Goal: Information Seeking & Learning: Find specific fact

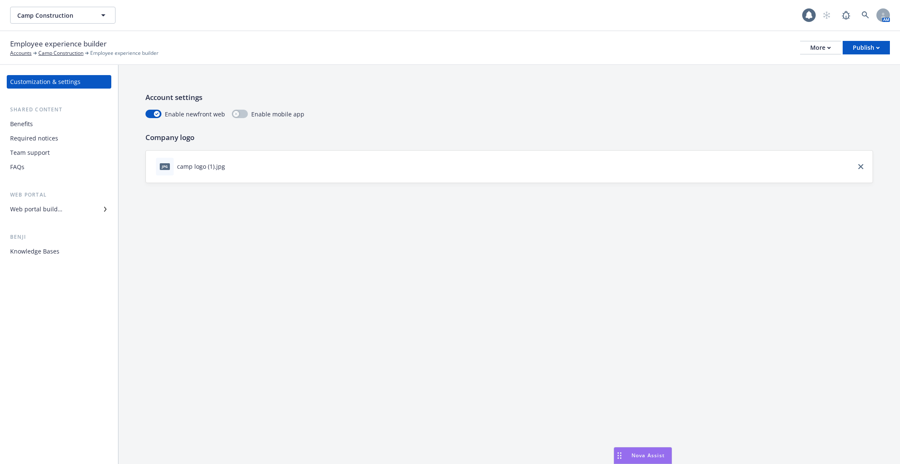
click at [65, 252] on div "Knowledge Bases" at bounding box center [59, 251] width 98 height 13
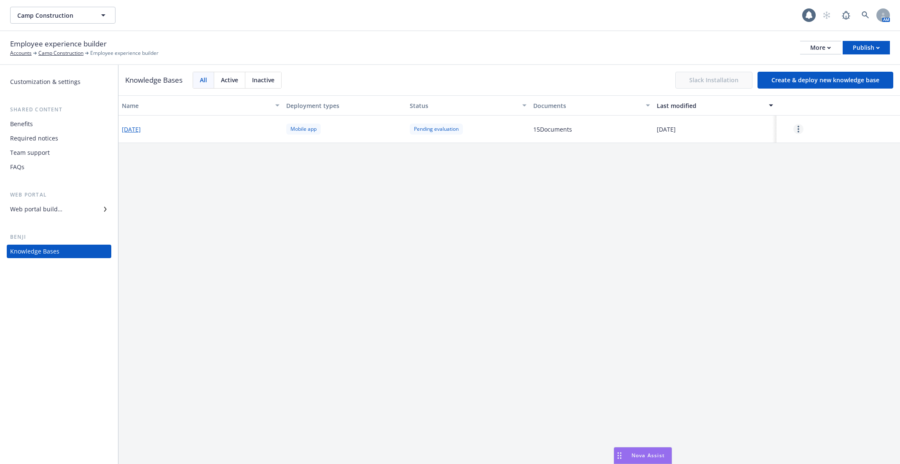
click at [801, 131] on link "more" at bounding box center [798, 129] width 10 height 10
click at [801, 151] on div "Resume" at bounding box center [799, 148] width 50 height 14
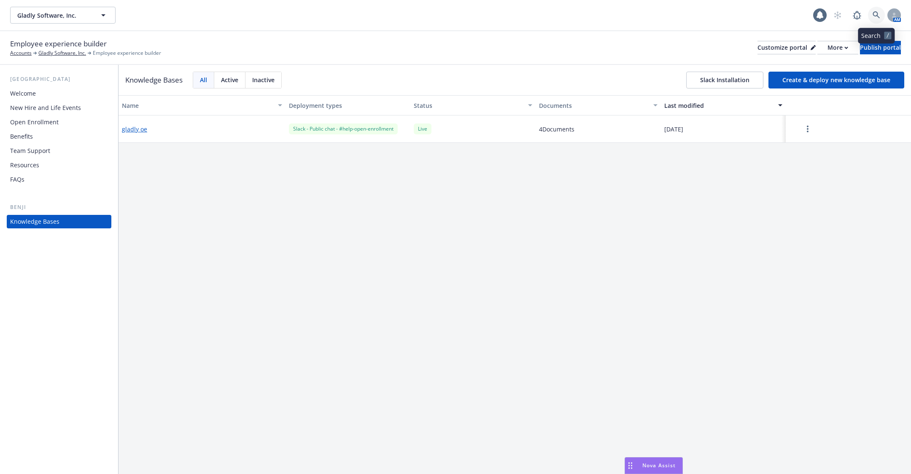
click at [871, 9] on link at bounding box center [876, 15] width 17 height 17
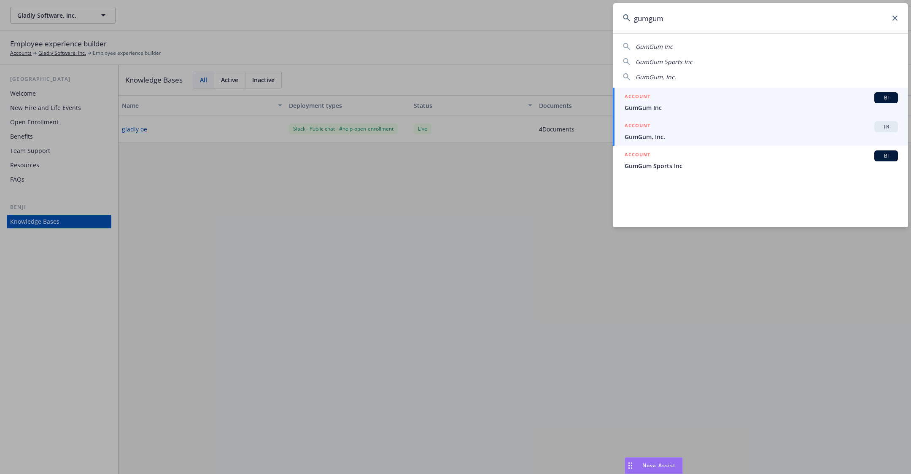
type input "gumgum"
click at [741, 129] on div "ACCOUNT TR" at bounding box center [760, 126] width 273 height 11
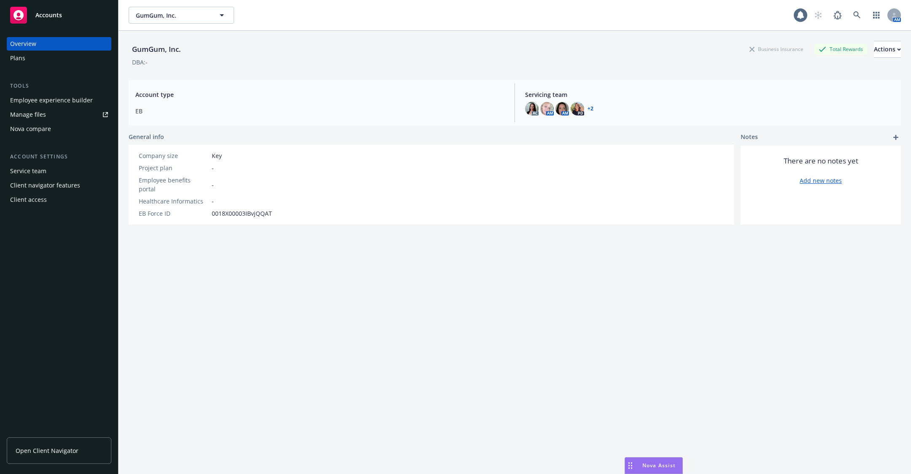
click at [47, 99] on div "Employee experience builder" at bounding box center [51, 100] width 83 height 13
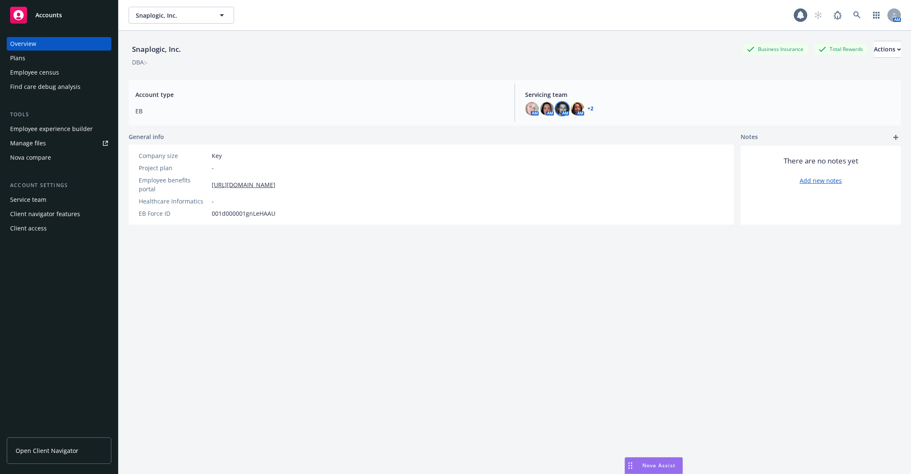
click at [564, 109] on img at bounding box center [561, 108] width 13 height 13
click at [596, 99] on div "Servicing team AM AM AM AM + 2" at bounding box center [709, 102] width 382 height 39
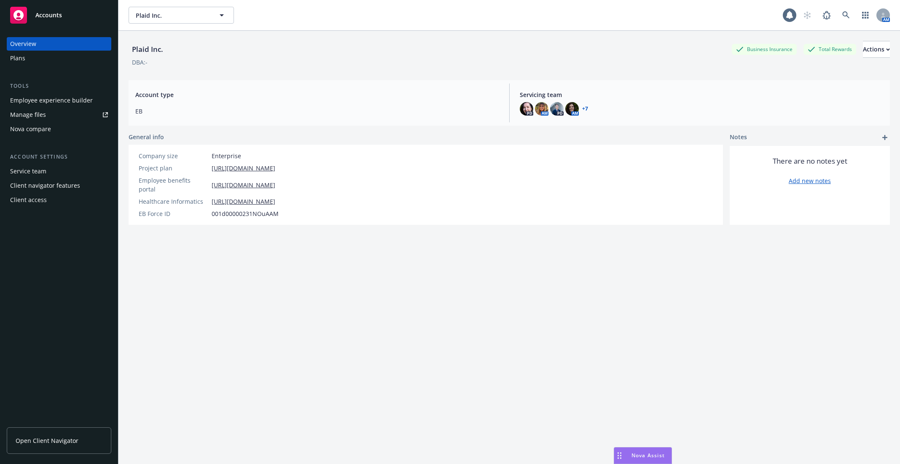
click at [305, 78] on div "Plaid Inc. Business Insurance Total Rewards Actions DBA: - Account type EB Serv…" at bounding box center [509, 258] width 761 height 454
click at [479, 112] on span "EB" at bounding box center [317, 111] width 364 height 9
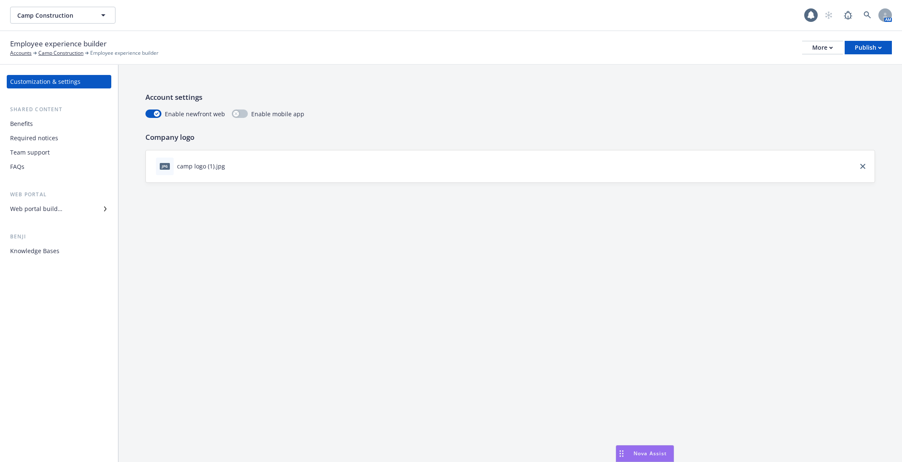
click at [73, 252] on div "Knowledge Bases" at bounding box center [59, 251] width 98 height 13
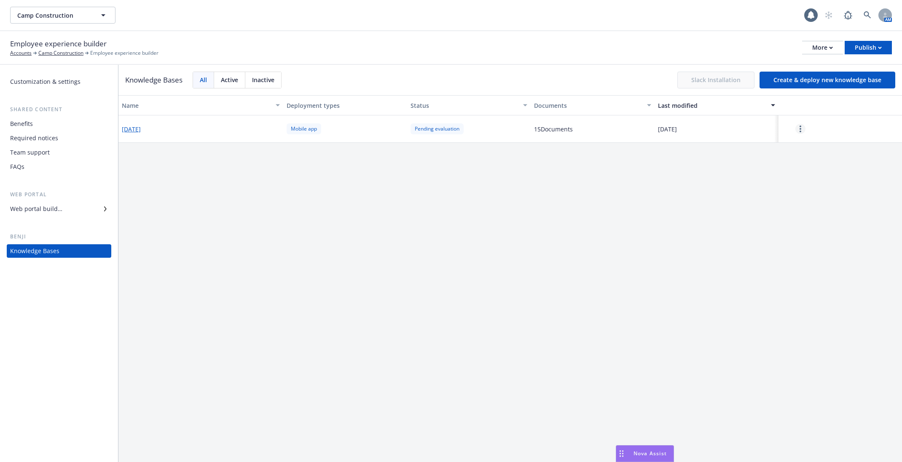
click at [803, 132] on link "more" at bounding box center [800, 129] width 10 height 10
click at [803, 144] on div "Resume" at bounding box center [800, 148] width 50 height 14
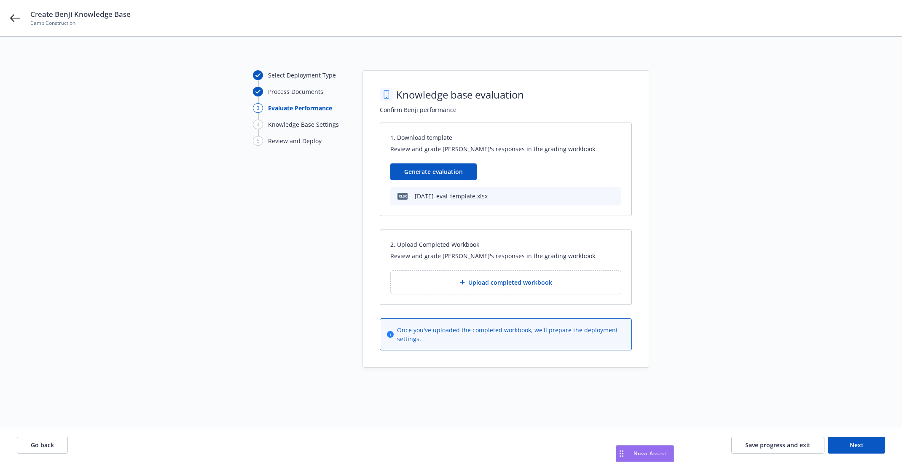
click at [799, 134] on div "Select Deployment Type Process Documents 3 Evaluate Performance 4 Knowledge Bas…" at bounding box center [451, 219] width 882 height 298
click at [477, 275] on div "Upload completed workbook" at bounding box center [506, 282] width 230 height 23
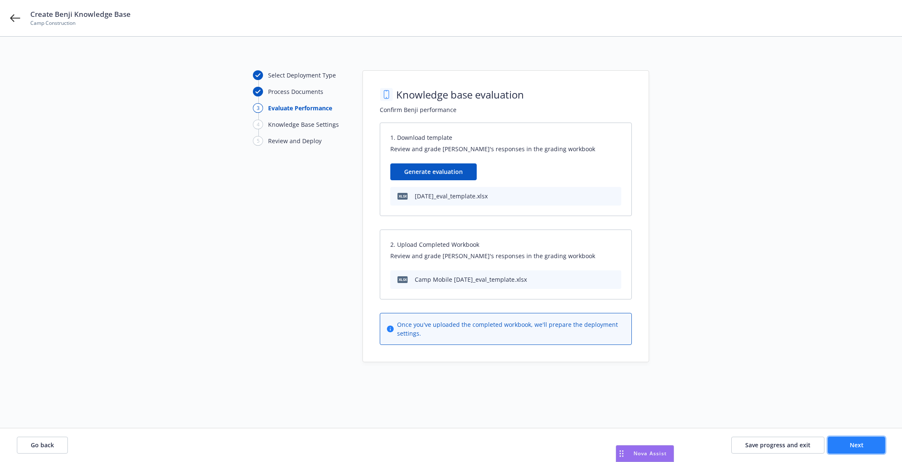
click at [859, 446] on span "Next" at bounding box center [857, 445] width 14 height 8
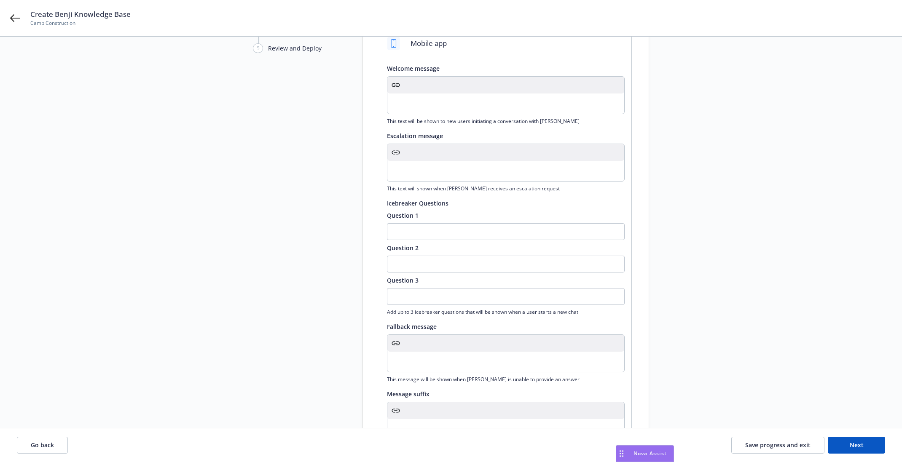
scroll to position [180, 0]
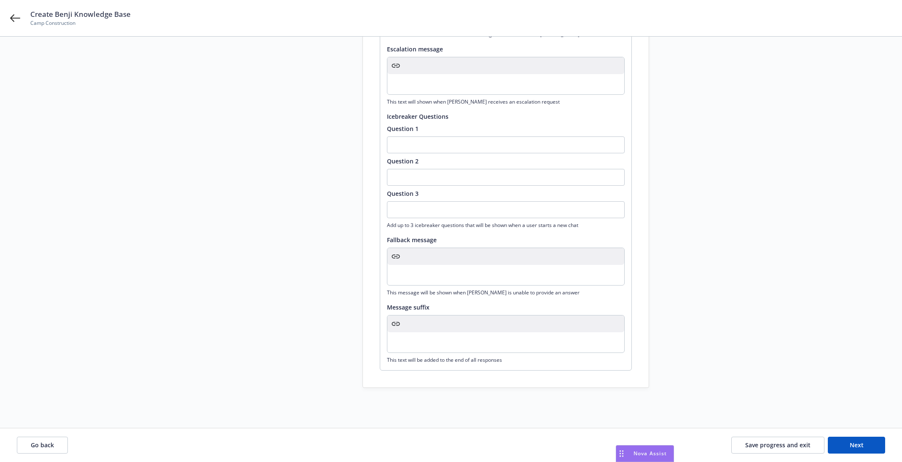
click at [435, 271] on p "editable markdown" at bounding box center [505, 275] width 227 height 10
click at [430, 335] on div "editable markdown" at bounding box center [505, 343] width 237 height 20
drag, startPoint x: 557, startPoint y: 353, endPoint x: 445, endPoint y: 354, distance: 112.1
click at [445, 354] on p "If my answer was unsatisfactory, try asking your question another way, or feel …" at bounding box center [505, 353] width 227 height 30
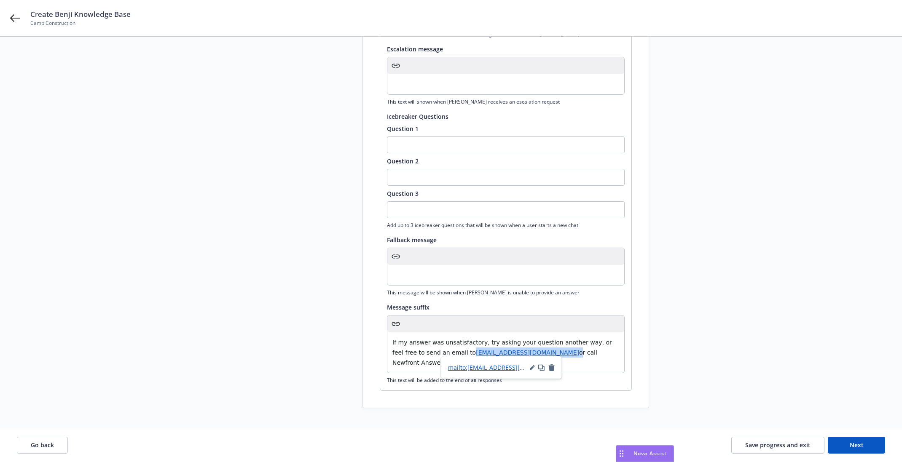
paste div "editable markdown"
drag, startPoint x: 479, startPoint y: 365, endPoint x: 448, endPoint y: 360, distance: 31.9
click at [448, 360] on p "If my answer was unsatisfactory, try asking your question another way, or feel …" at bounding box center [505, 353] width 227 height 30
click at [469, 368] on div "If my answer was unsatisfactory, try asking your question another way, or feel …" at bounding box center [505, 353] width 237 height 40
drag, startPoint x: 468, startPoint y: 363, endPoint x: 424, endPoint y: 362, distance: 44.3
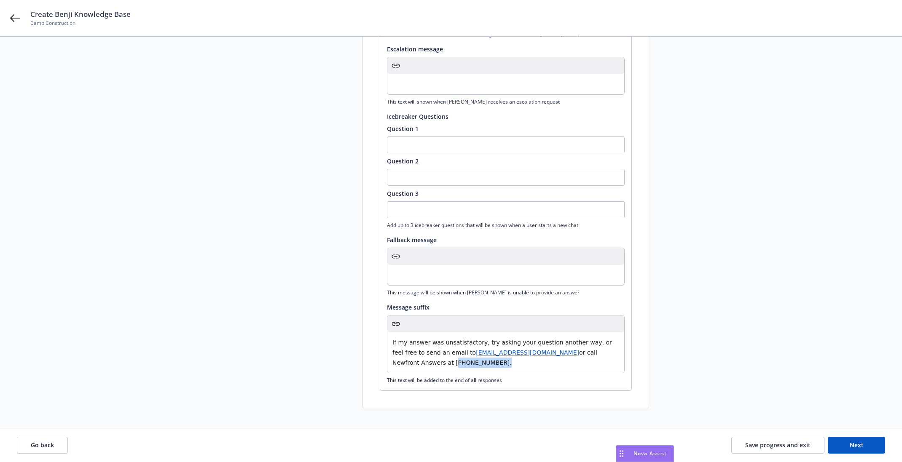
click at [424, 362] on span "or call Newfront Answers at [PHONE_NUMBER]." at bounding box center [495, 357] width 207 height 17
click at [458, 368] on div "If my answer was unsatisfactory, try asking your question another way, or feel …" at bounding box center [505, 353] width 237 height 40
click at [287, 378] on div "Select Deployment Type Process Documents Evaluate Performance 4 Knowledge Base …" at bounding box center [299, 150] width 93 height 518
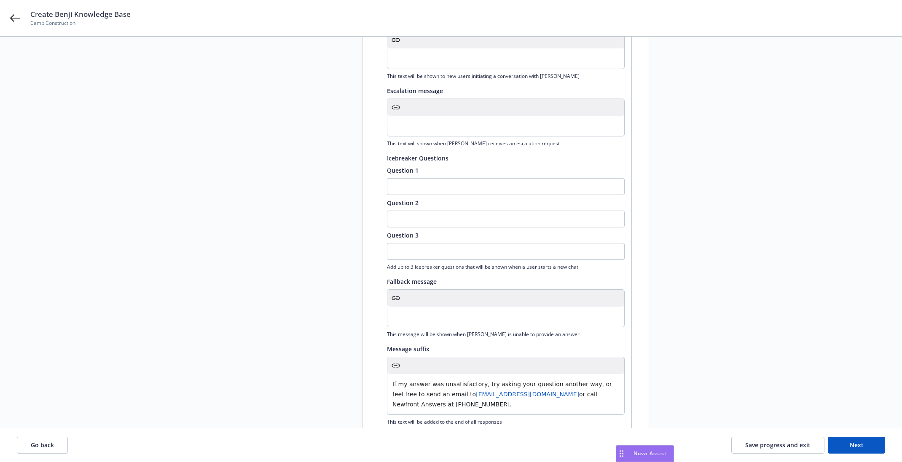
scroll to position [0, 0]
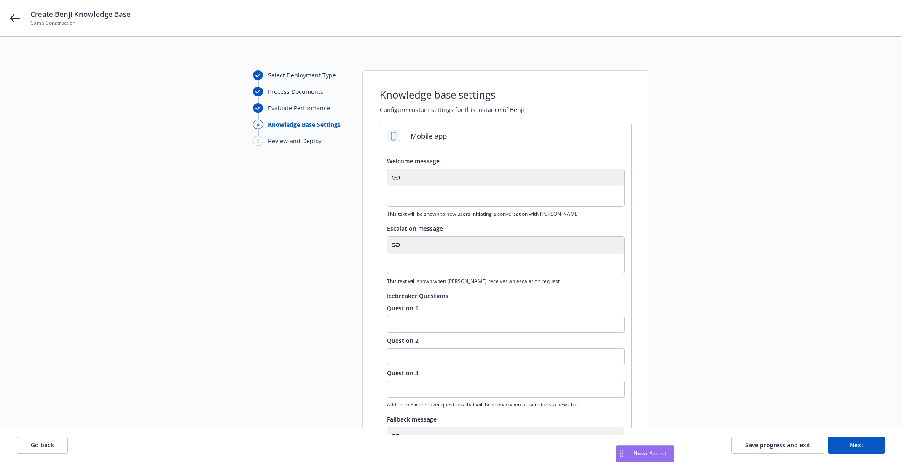
click at [532, 252] on div at bounding box center [505, 245] width 237 height 17
click at [511, 264] on p "editable markdown" at bounding box center [505, 264] width 227 height 10
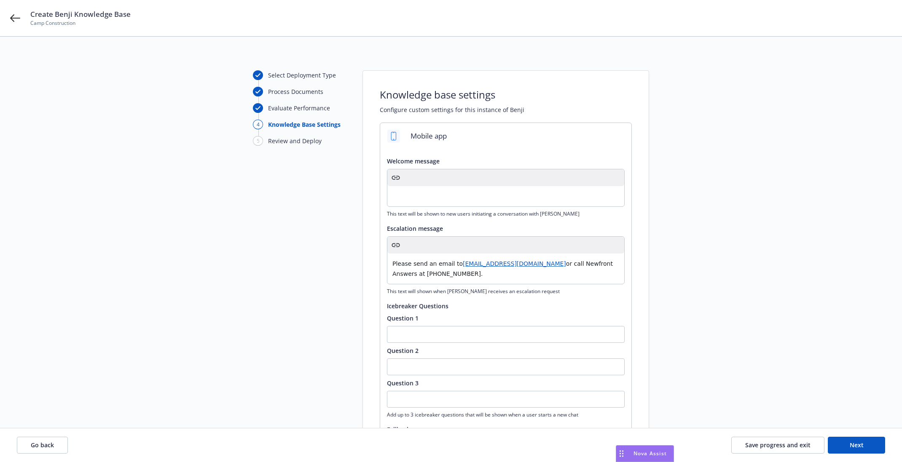
scroll to position [214, 0]
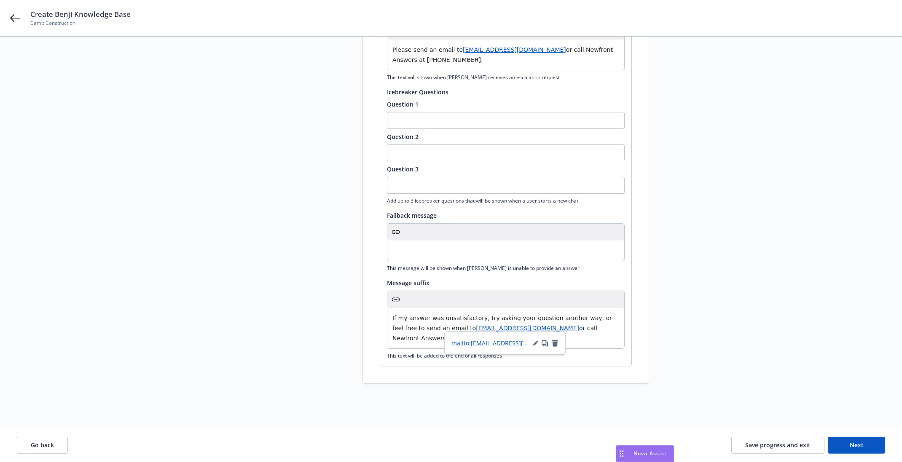
drag, startPoint x: 565, startPoint y: 328, endPoint x: 446, endPoint y: 330, distance: 118.5
click at [446, 330] on p "If my answer was unsatisfactory, try asking your question another way, or feel …" at bounding box center [505, 328] width 227 height 30
copy span "campconstruction@answers.newfront.com"
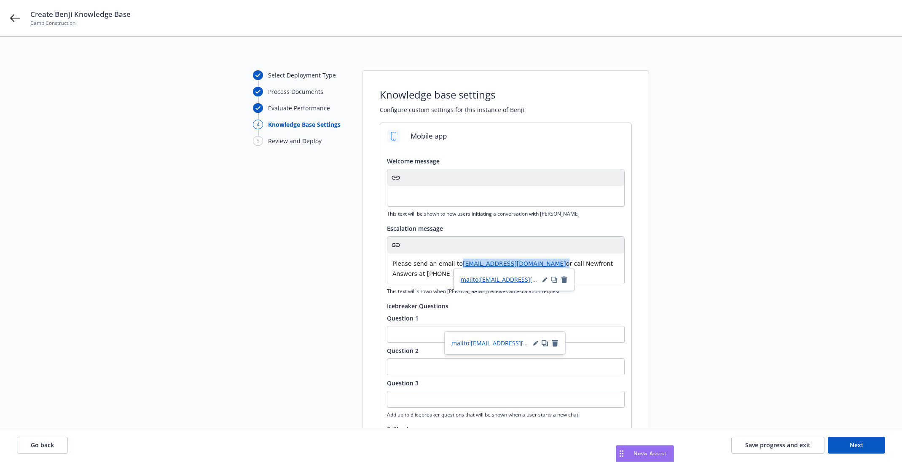
drag, startPoint x: 570, startPoint y: 262, endPoint x: 457, endPoint y: 263, distance: 112.1
click at [457, 263] on p "Please send an email to TaranaWireless@answers.newfront.com or call Newfront An…" at bounding box center [505, 269] width 227 height 20
paste div "editable markdown"
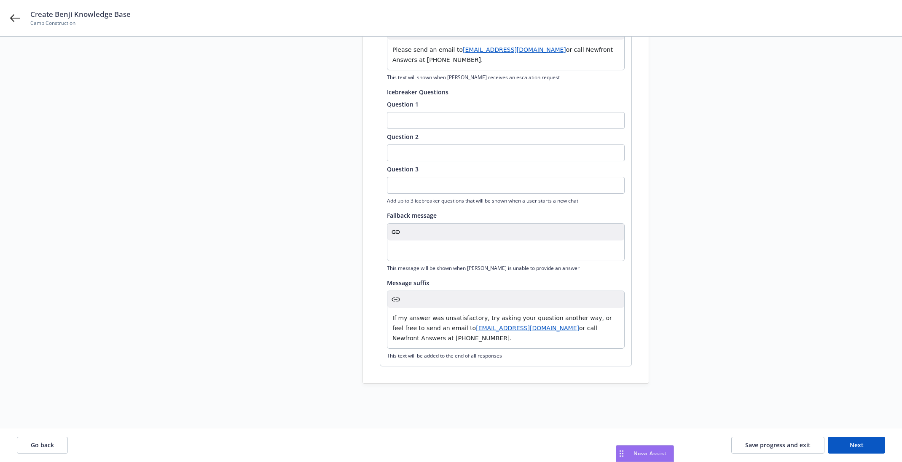
click at [599, 328] on span "or call Newfront Answers at (803) 405-7009." at bounding box center [495, 333] width 207 height 17
drag, startPoint x: 468, startPoint y: 337, endPoint x: 425, endPoint y: 338, distance: 43.4
click at [425, 338] on span "or call Newfront Answers at (803) 405-7009." at bounding box center [495, 333] width 207 height 17
copy span "(803) 405-7009"
drag, startPoint x: 493, startPoint y: 58, endPoint x: 450, endPoint y: 57, distance: 43.4
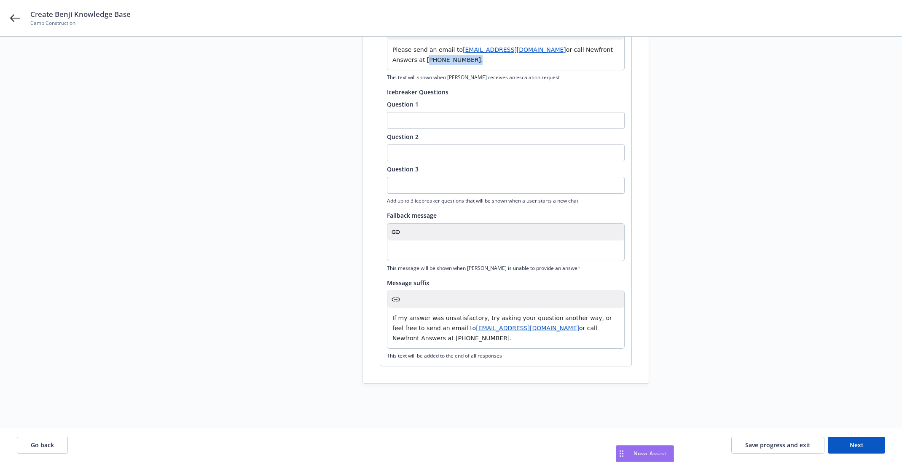
click at [450, 57] on span "or call Newfront Answers at (866) 307-5420." at bounding box center [503, 54] width 222 height 17
click at [726, 231] on div "Select Deployment Type Process Documents Evaluate Performance 4 Knowledge Base …" at bounding box center [451, 120] width 882 height 528
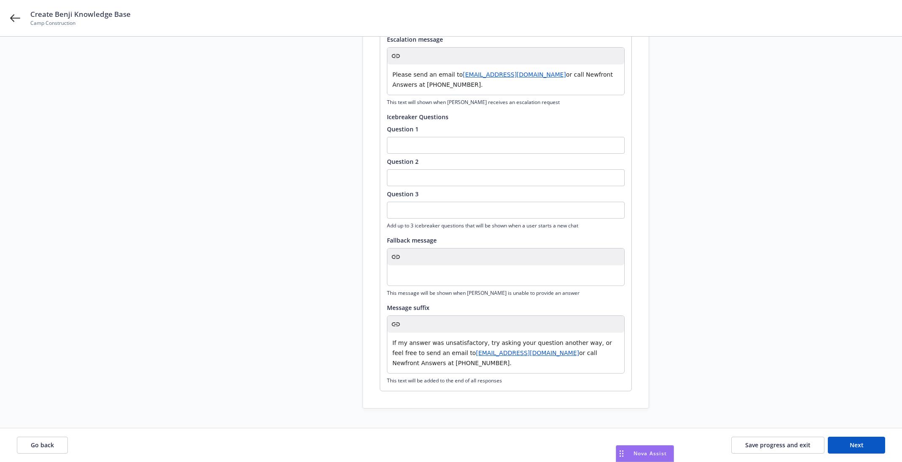
scroll to position [191, 0]
click at [392, 73] on span "Please send an email to" at bounding box center [427, 73] width 70 height 7
click at [780, 217] on div "Select Deployment Type Process Documents Evaluate Performance 4 Knowledge Base …" at bounding box center [451, 143] width 882 height 528
click at [836, 446] on button "Next" at bounding box center [856, 445] width 57 height 17
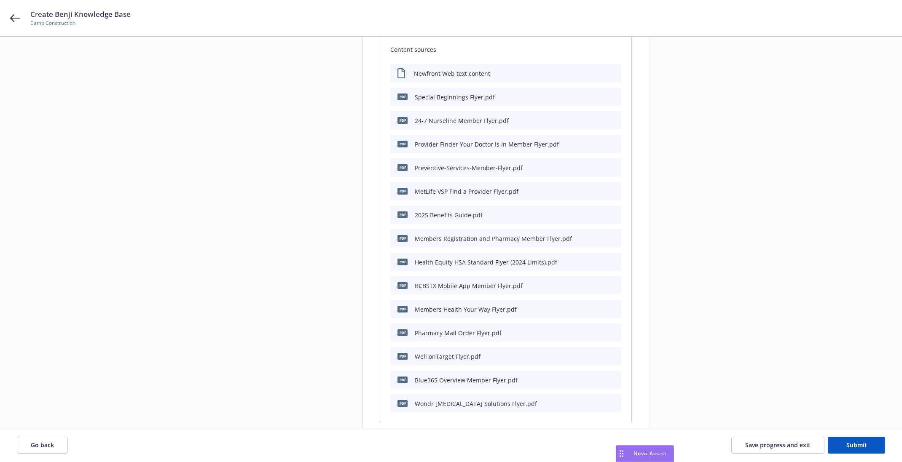
scroll to position [0, 0]
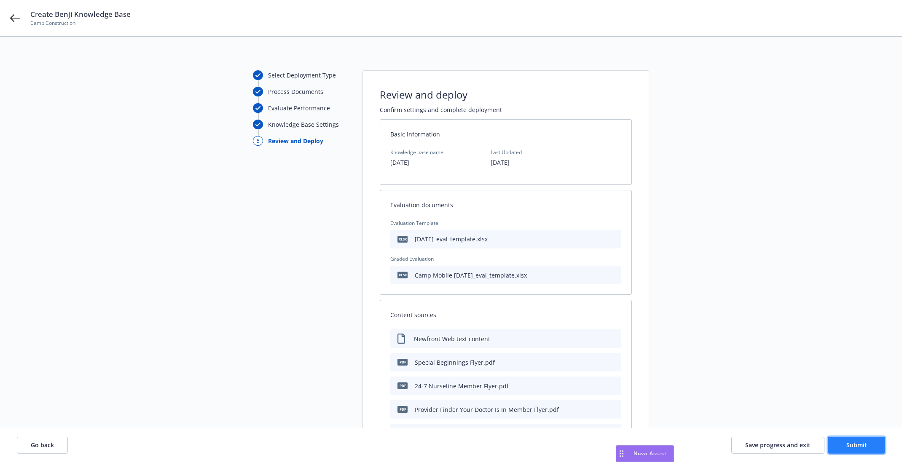
click at [863, 448] on span "Submit" at bounding box center [857, 445] width 21 height 8
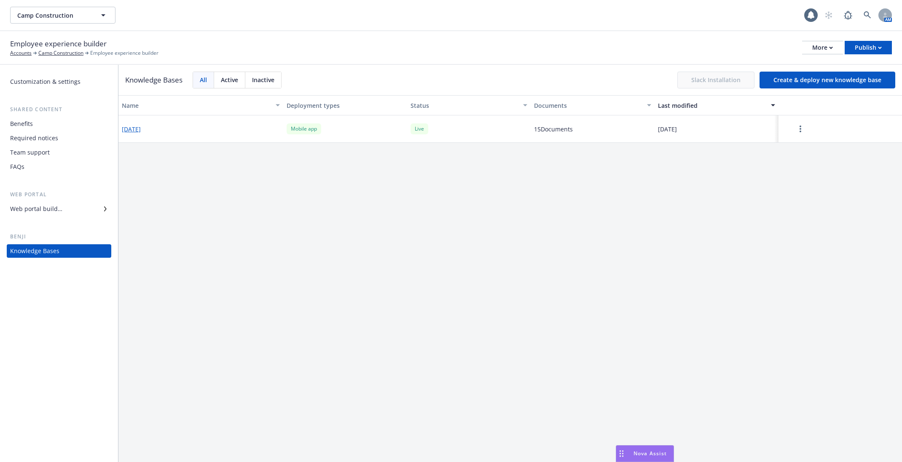
click at [141, 134] on div "2025-08-05" at bounding box center [200, 129] width 165 height 27
click at [27, 130] on div "Benefits" at bounding box center [21, 123] width 23 height 13
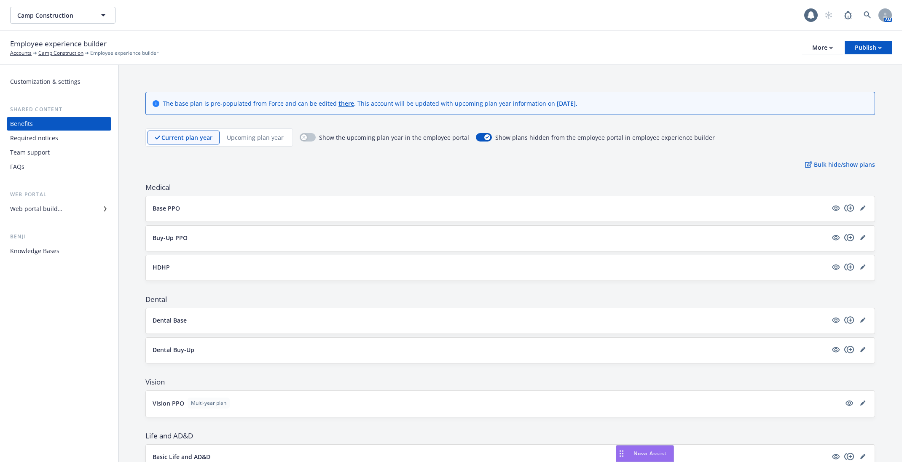
scroll to position [256, 0]
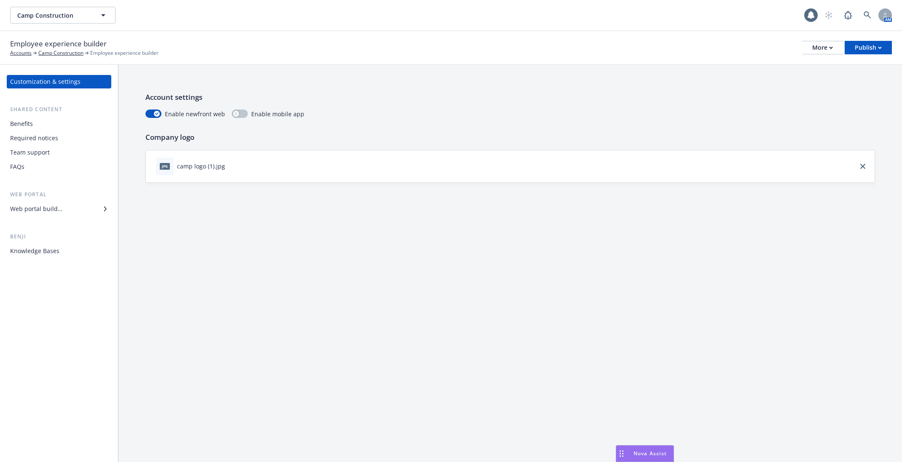
click at [62, 159] on div "Team support" at bounding box center [59, 152] width 98 height 13
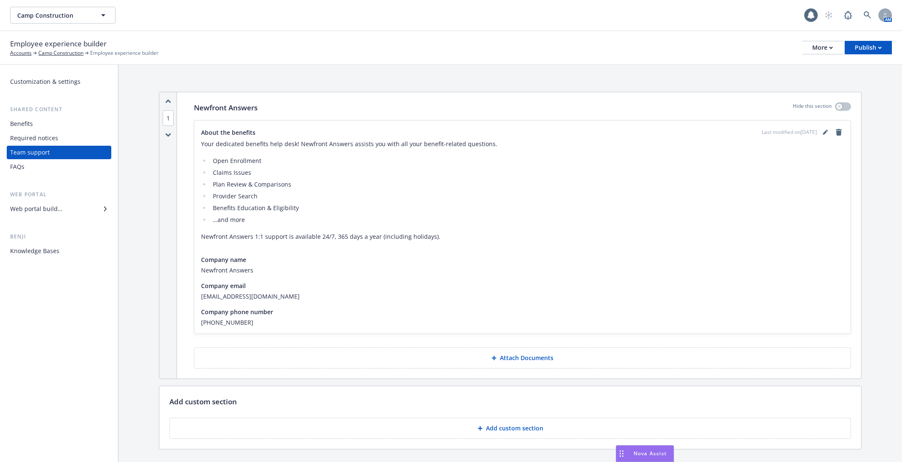
click at [62, 159] on div "Team support" at bounding box center [59, 152] width 98 height 13
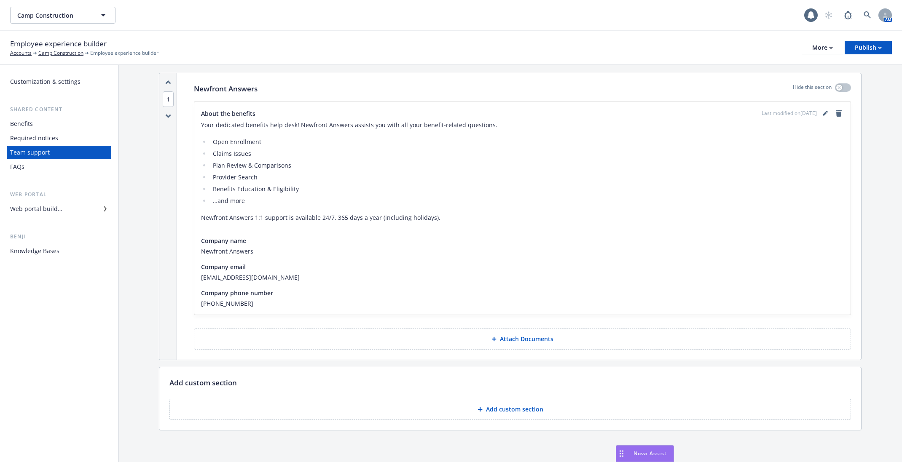
click at [287, 278] on span "campconstruction@answers.newfront.com" at bounding box center [522, 277] width 643 height 9
copy span "campconstruction@answers.newfront.com"
click at [239, 304] on span "(803) 405-7009" at bounding box center [522, 303] width 643 height 9
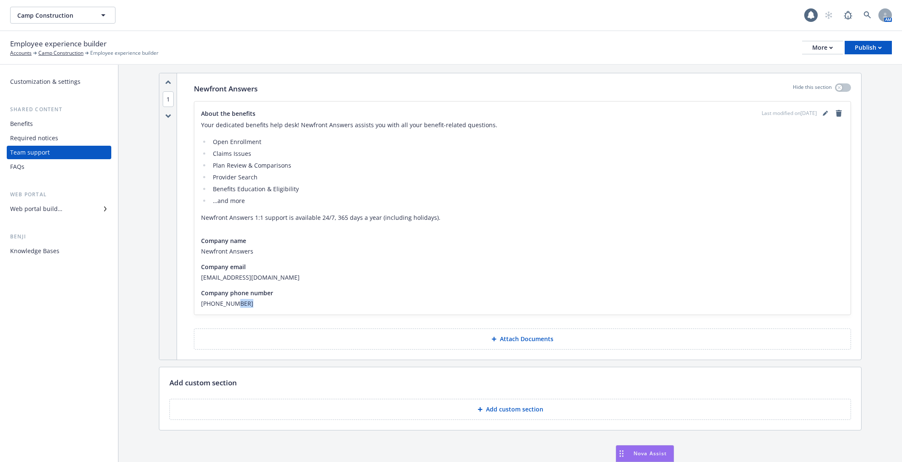
click at [239, 304] on span "(803) 405-7009" at bounding box center [522, 303] width 643 height 9
copy div "(803) 405-7009"
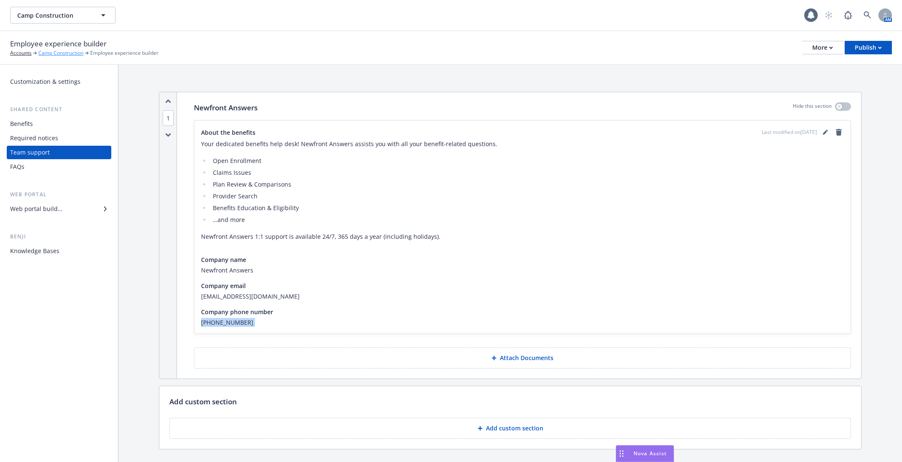
click at [49, 50] on link "Camp Construction" at bounding box center [60, 53] width 45 height 8
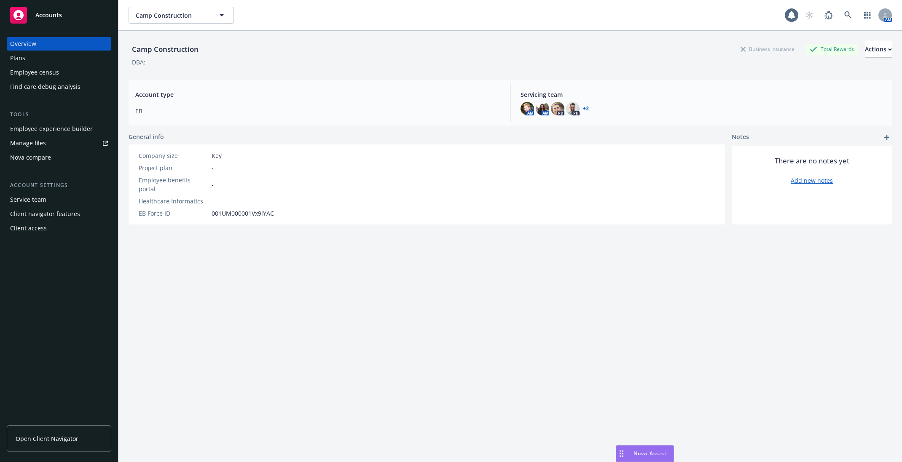
click at [51, 72] on div "Employee census" at bounding box center [34, 72] width 49 height 13
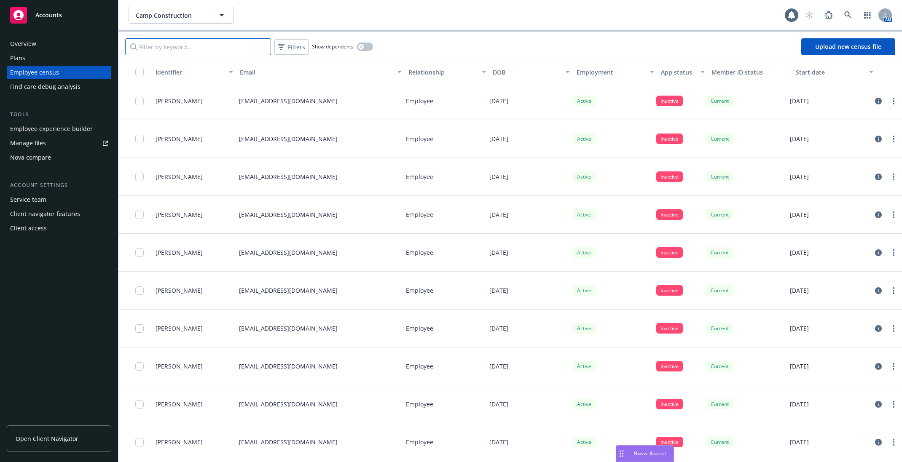
click at [194, 50] on input "Filter by keyword..." at bounding box center [198, 46] width 146 height 17
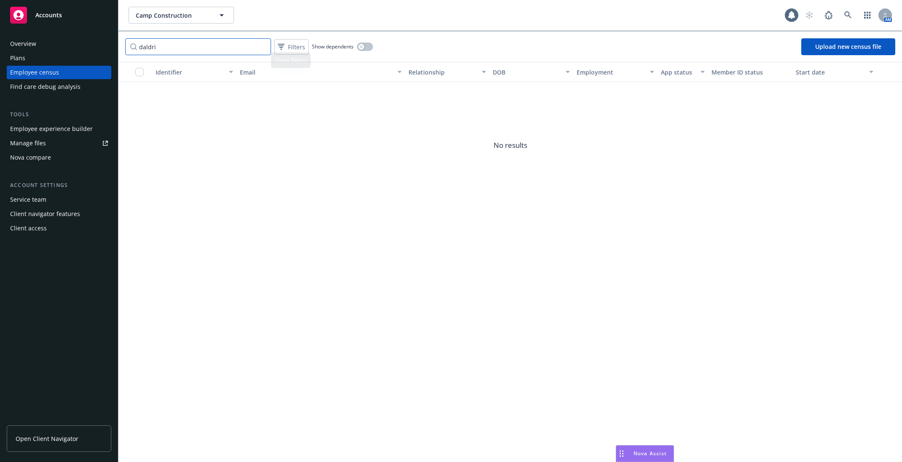
click at [207, 43] on input "daldri" at bounding box center [198, 46] width 146 height 17
click at [177, 48] on input "amoz" at bounding box center [198, 46] width 146 height 17
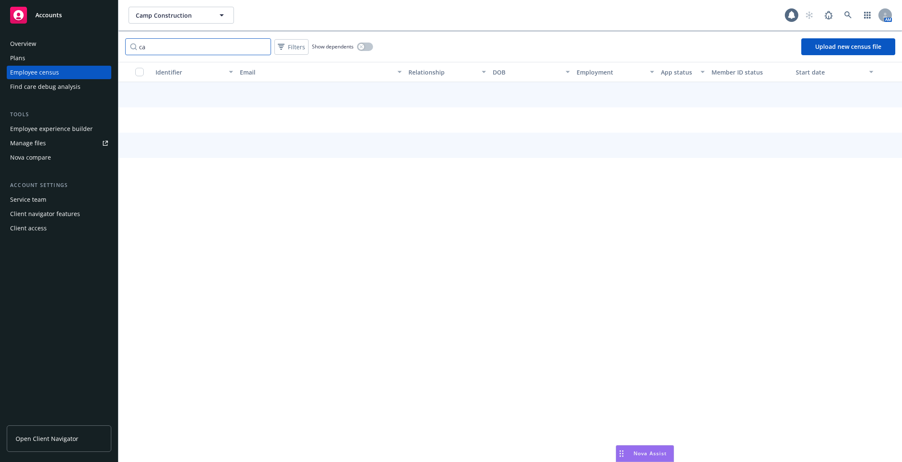
type input "c"
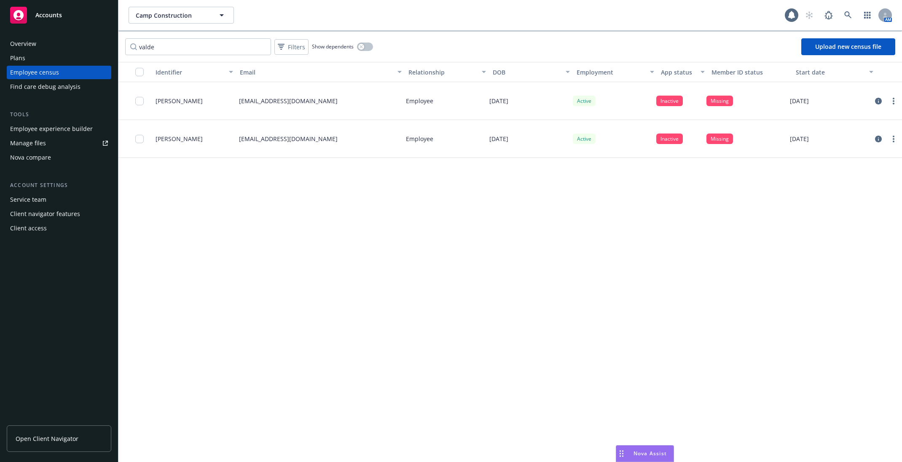
click at [874, 140] on div at bounding box center [886, 139] width 25 height 10
click at [881, 138] on icon "circleInformation" at bounding box center [878, 139] width 7 height 7
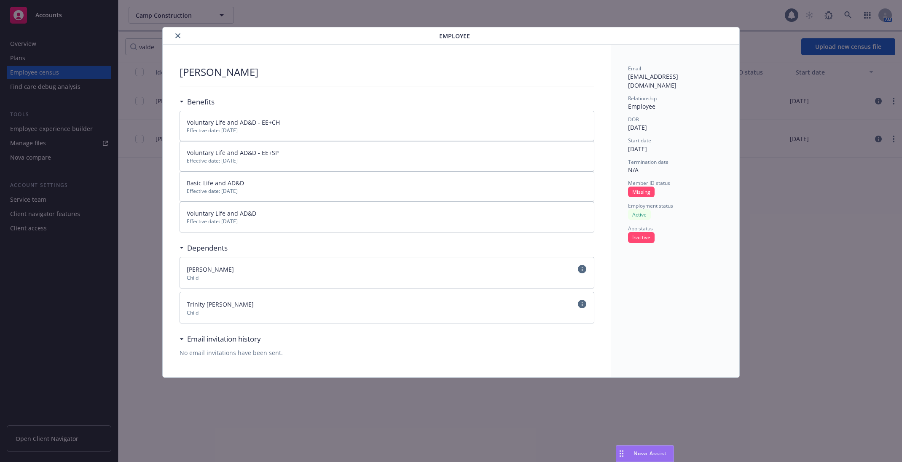
click at [175, 37] on button "close" at bounding box center [178, 36] width 10 height 10
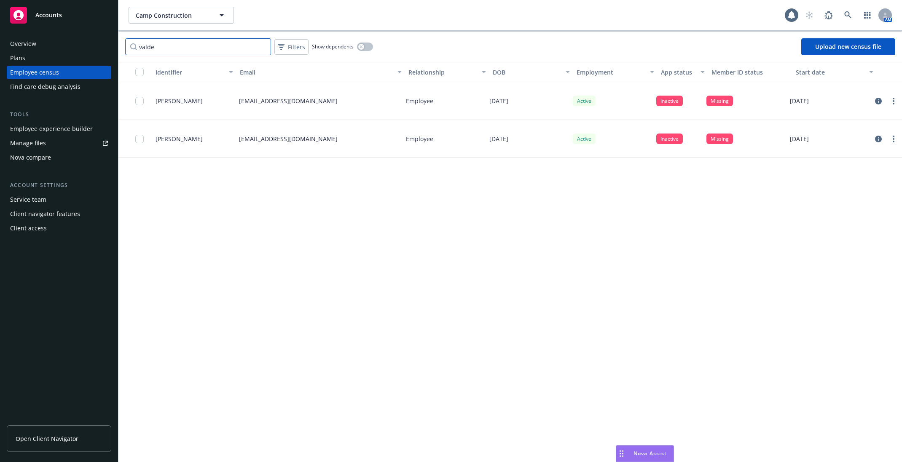
click at [162, 45] on input "valde" at bounding box center [198, 46] width 146 height 17
type input "grogan"
click at [880, 98] on icon "circleInformation" at bounding box center [878, 101] width 7 height 7
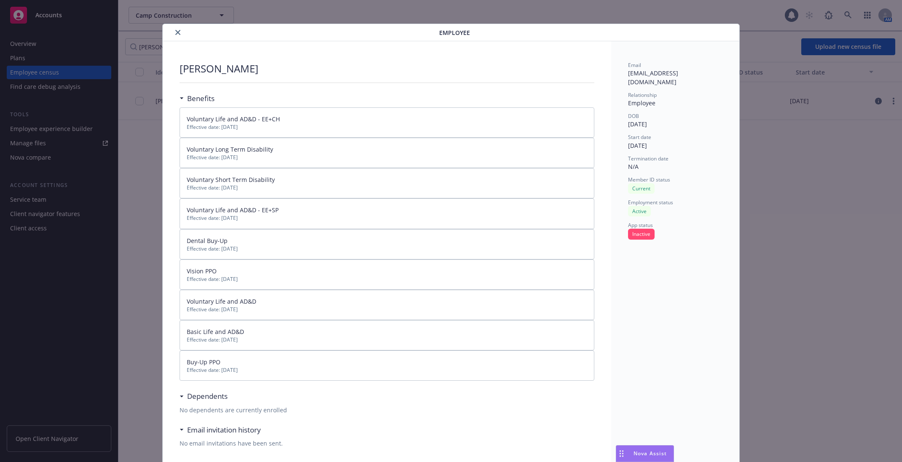
scroll to position [33, 0]
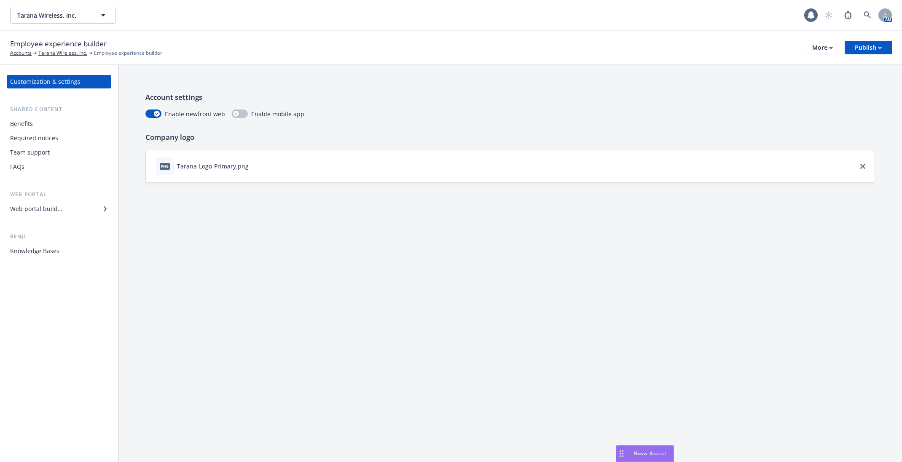
click at [64, 253] on div "Knowledge Bases" at bounding box center [59, 251] width 98 height 13
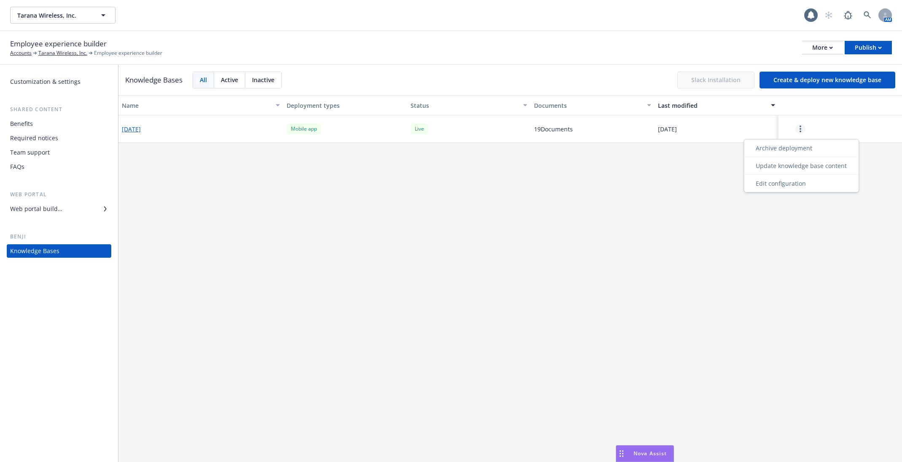
click at [801, 126] on link "more" at bounding box center [800, 129] width 10 height 10
click at [802, 188] on div "Edit configuration" at bounding box center [801, 184] width 111 height 14
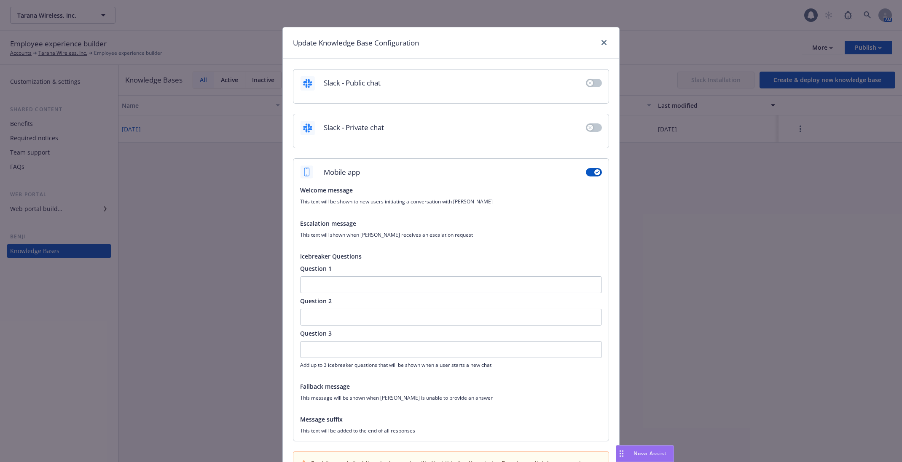
click at [798, 130] on div "Update Knowledge Base Configuration Slack - Public chat Slack - Private chat Mo…" at bounding box center [451, 231] width 902 height 462
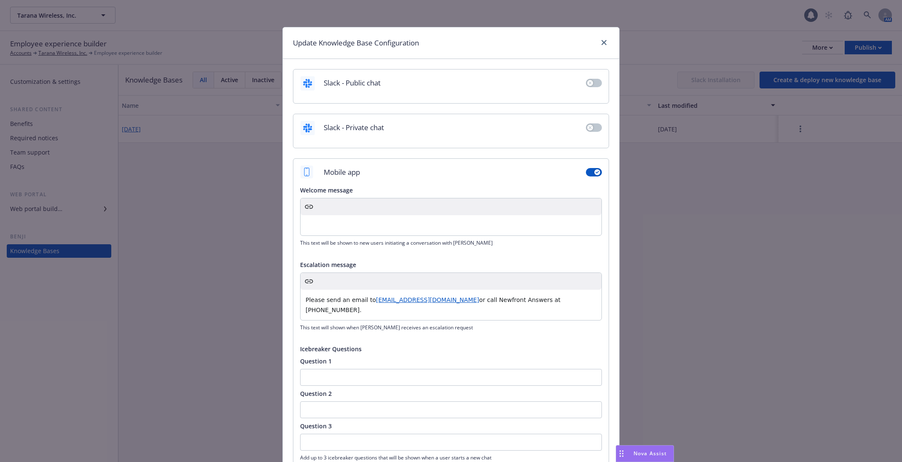
scroll to position [266, 0]
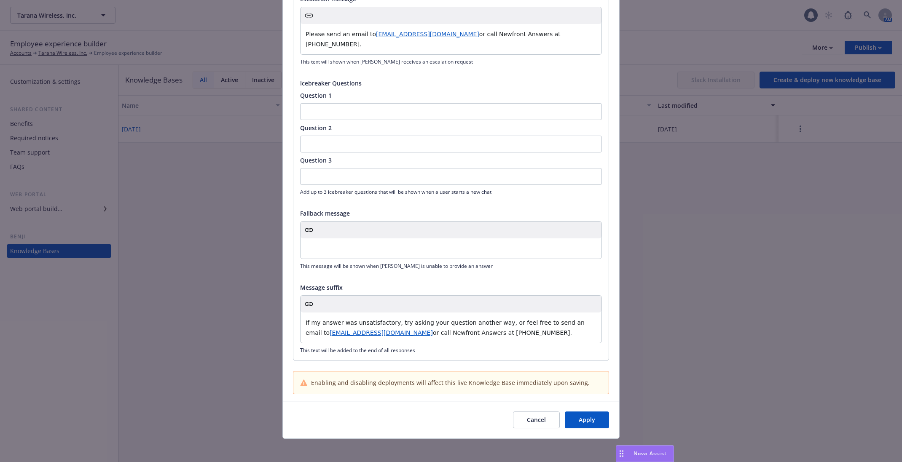
click at [536, 330] on span "or call Newfront Answers at [PHONE_NUMBER]." at bounding box center [502, 333] width 139 height 7
drag, startPoint x: 554, startPoint y: 333, endPoint x: 259, endPoint y: 309, distance: 295.7
click at [259, 309] on div "Update Knowledge Base Configuration Slack - Public chat Slack - Private chat Mo…" at bounding box center [451, 231] width 902 height 462
copy p "If my answer was unsatisfactory, try asking your question another way, or feel …"
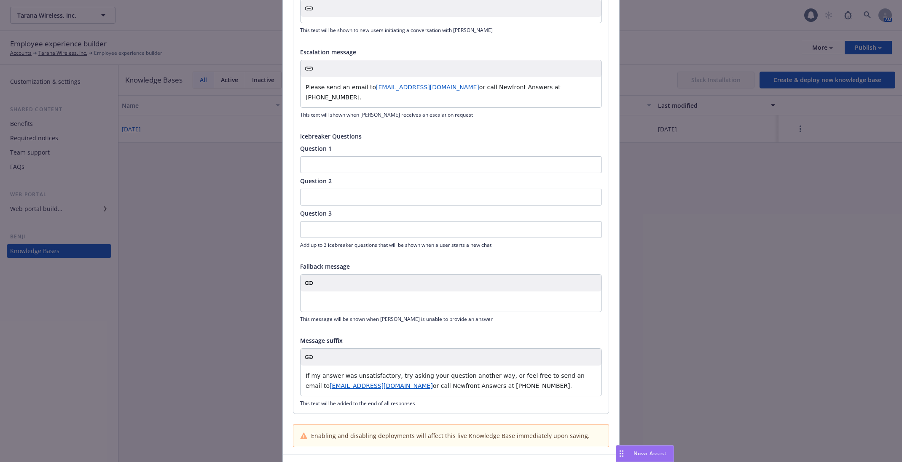
scroll to position [152, 0]
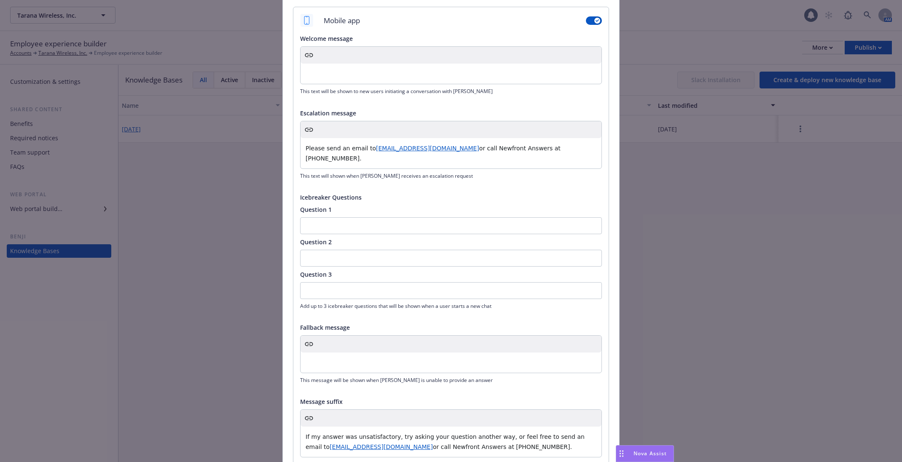
click at [344, 158] on p "Please send an email to [EMAIL_ADDRESS][DOMAIN_NAME] or call Newfront Answers a…" at bounding box center [451, 153] width 291 height 20
copy p "Please send an email to [EMAIL_ADDRESS][DOMAIN_NAME]"
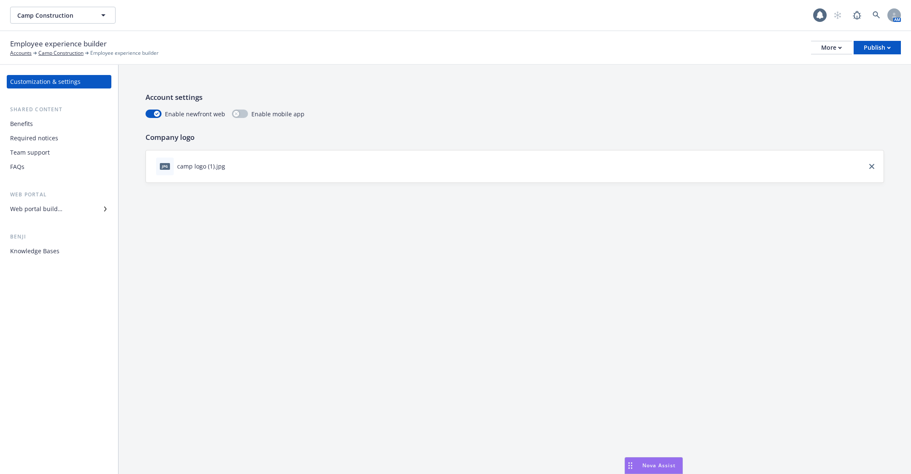
click at [60, 139] on div "Required notices" at bounding box center [59, 138] width 98 height 13
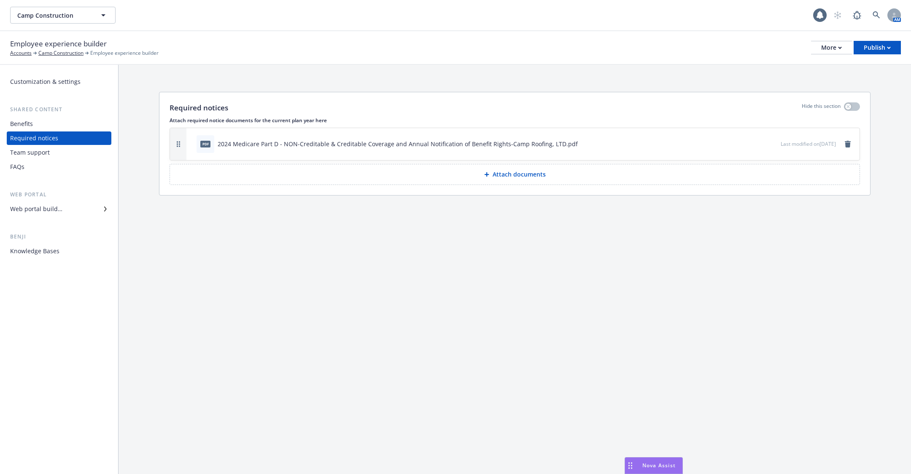
click at [64, 126] on div "Benefits" at bounding box center [59, 123] width 98 height 13
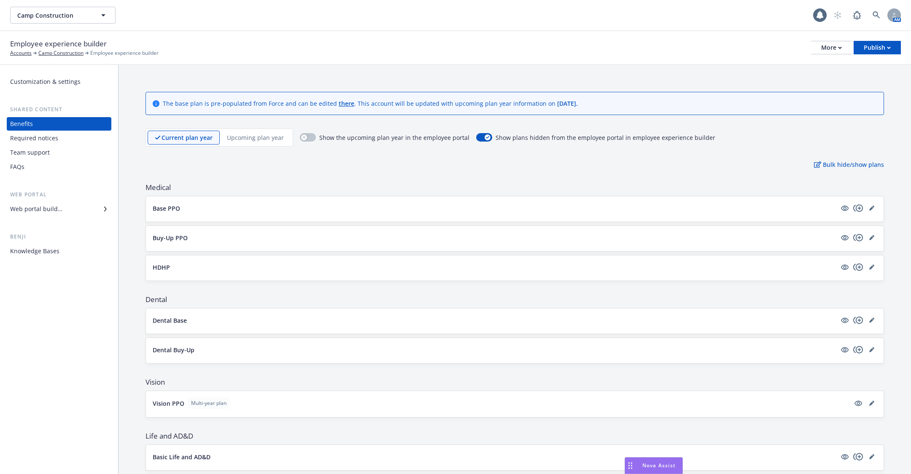
click at [64, 151] on div "Team support" at bounding box center [59, 152] width 98 height 13
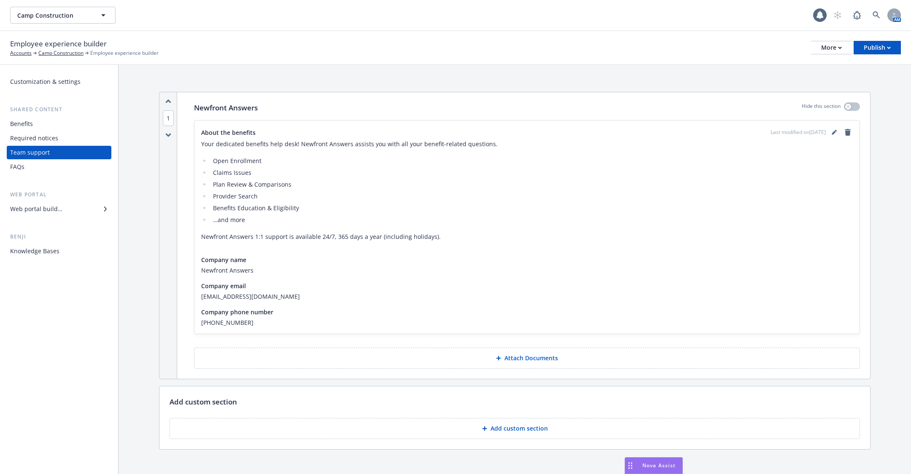
click at [80, 255] on div "Knowledge Bases" at bounding box center [59, 251] width 98 height 13
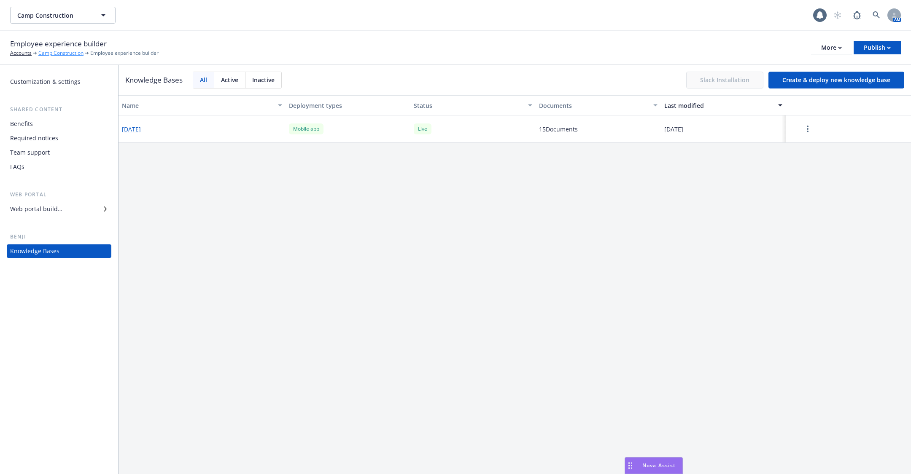
click at [63, 53] on link "Camp Construction" at bounding box center [60, 53] width 45 height 8
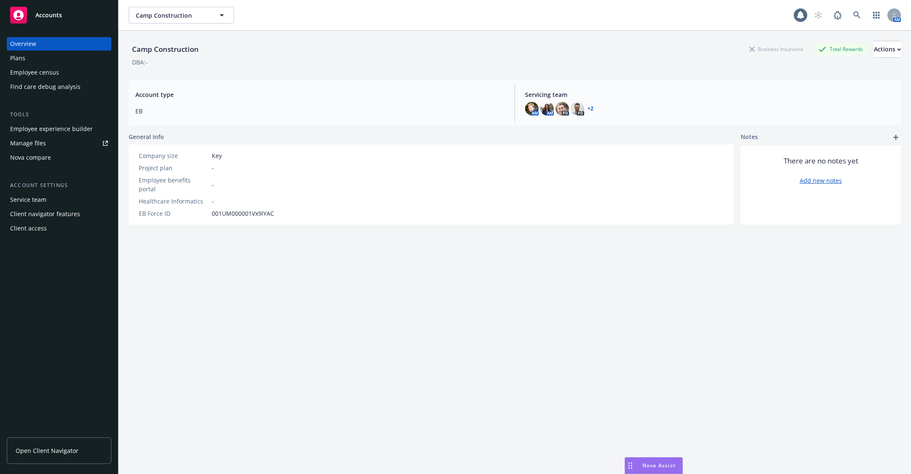
click at [42, 228] on div "Client access" at bounding box center [28, 228] width 37 height 13
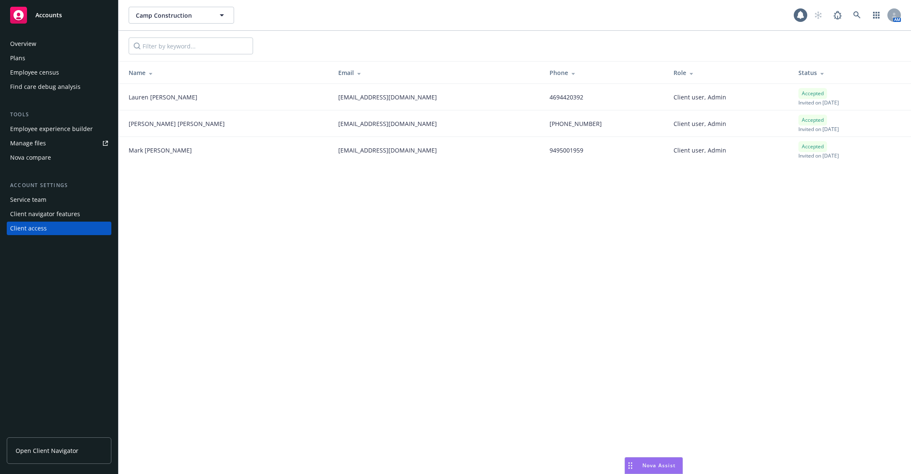
click at [35, 126] on div "Employee experience builder" at bounding box center [51, 128] width 83 height 13
click at [38, 123] on div "Employee experience builder" at bounding box center [51, 128] width 83 height 13
click at [63, 73] on div "Employee census" at bounding box center [59, 72] width 98 height 13
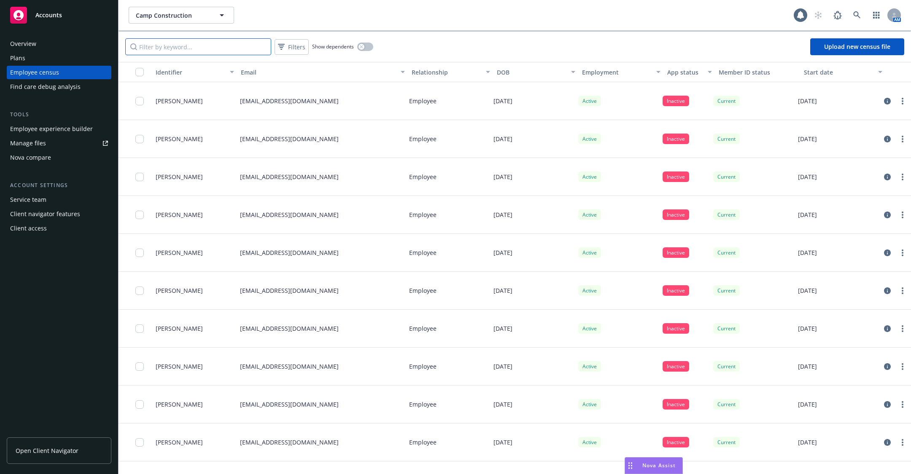
click at [200, 45] on input "Filter by keyword..." at bounding box center [198, 46] width 146 height 17
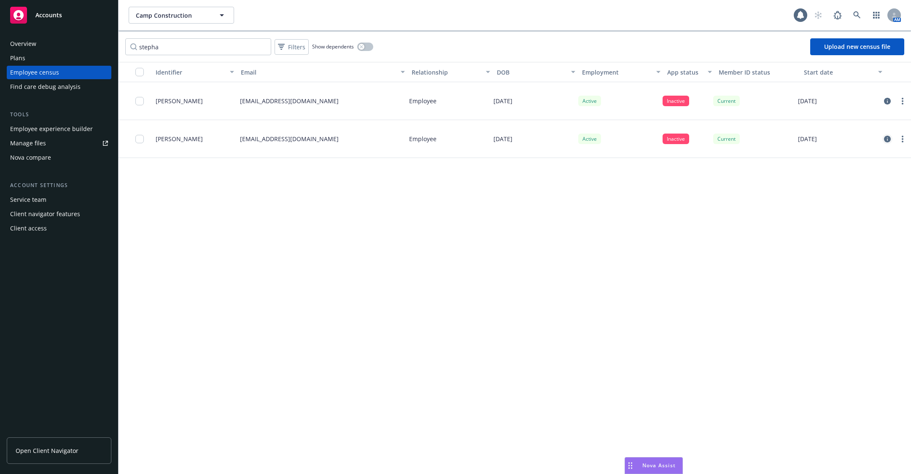
click at [887, 140] on icon "circleInformation" at bounding box center [887, 139] width 7 height 7
click at [197, 49] on input "stepha" at bounding box center [198, 46] width 146 height 17
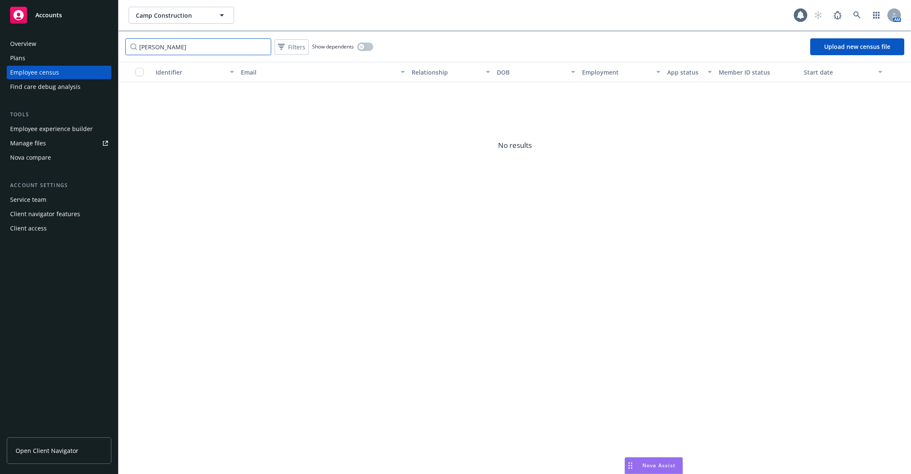
type input "rob spen"
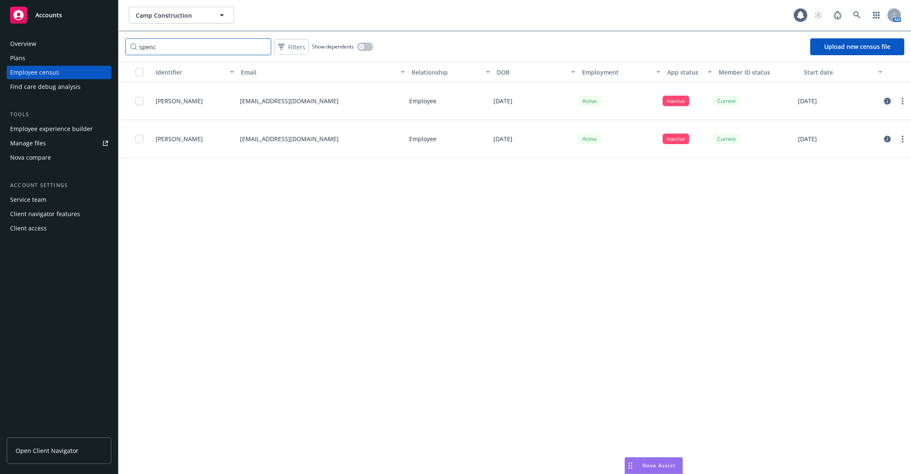
type input "spenc"
click at [887, 102] on icon "circleInformation" at bounding box center [887, 101] width 7 height 7
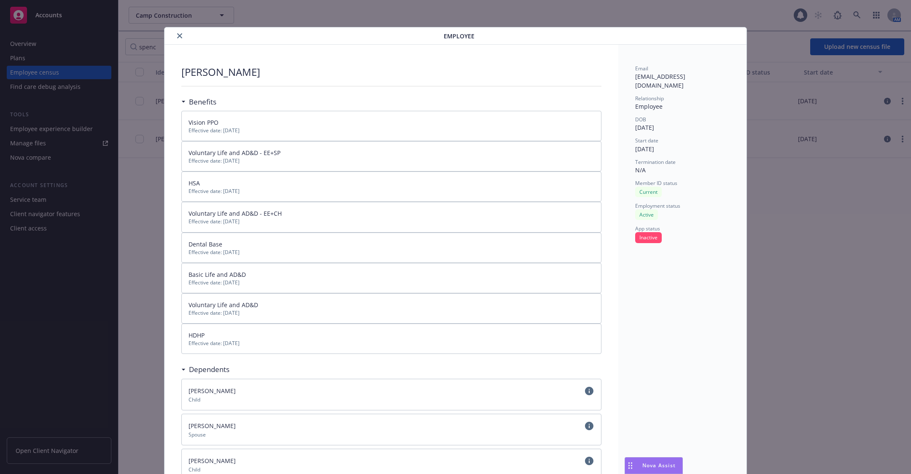
scroll to position [25, 0]
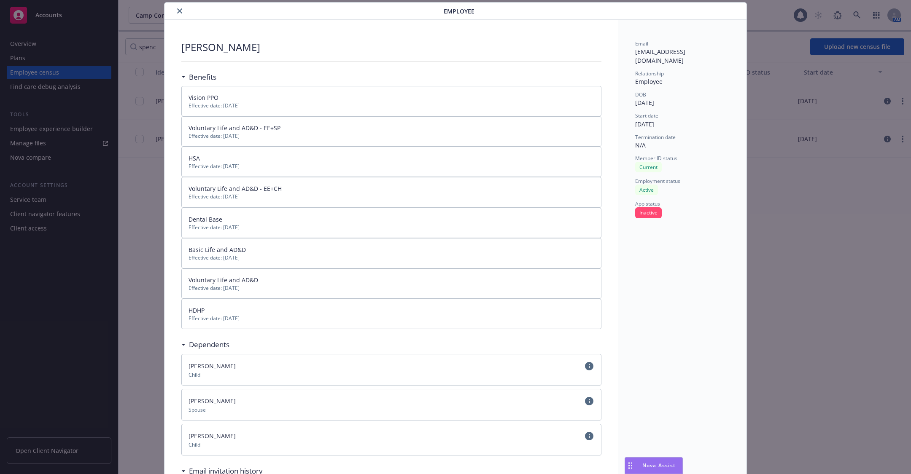
click at [179, 8] on icon "close" at bounding box center [179, 10] width 5 height 5
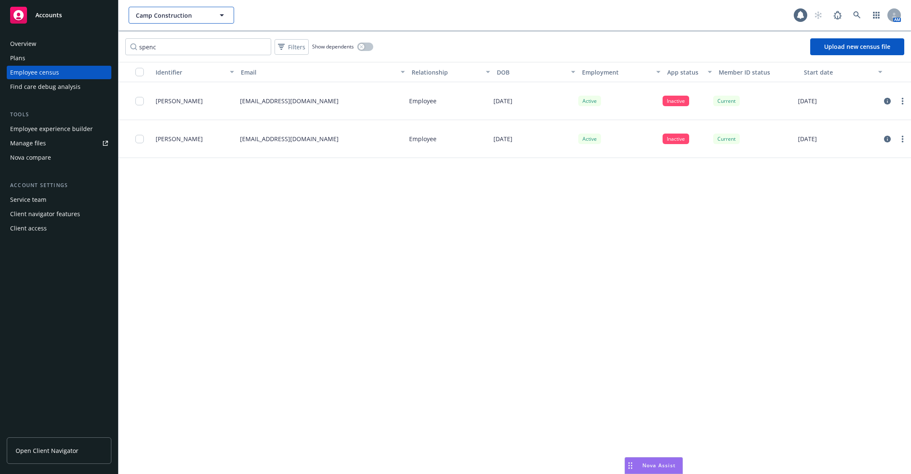
click at [172, 23] on button "Camp Construction" at bounding box center [181, 15] width 105 height 17
click at [172, 40] on span "No results" at bounding box center [181, 40] width 105 height 26
click at [267, 33] on div "spenc Filters Show dependents Upload new census file" at bounding box center [514, 47] width 792 height 30
click at [247, 43] on input "spenc" at bounding box center [198, 46] width 146 height 17
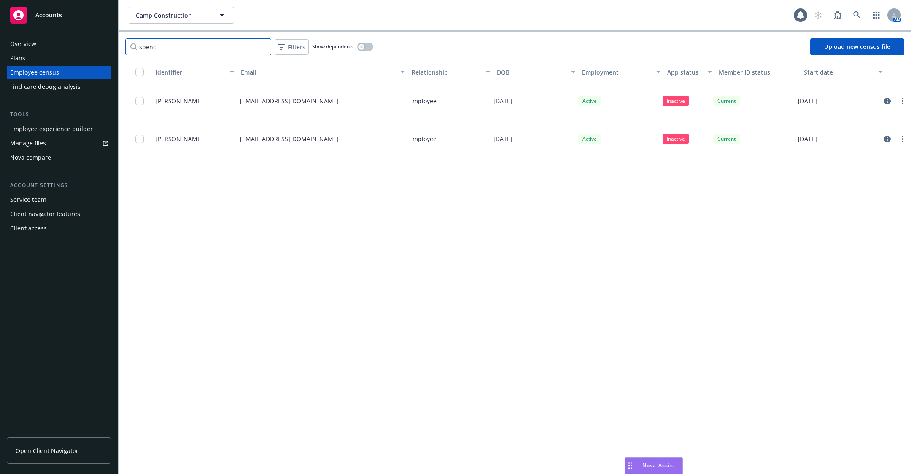
click at [247, 43] on input "spenc" at bounding box center [198, 46] width 146 height 17
click at [887, 99] on icon "circleInformation" at bounding box center [887, 101] width 7 height 7
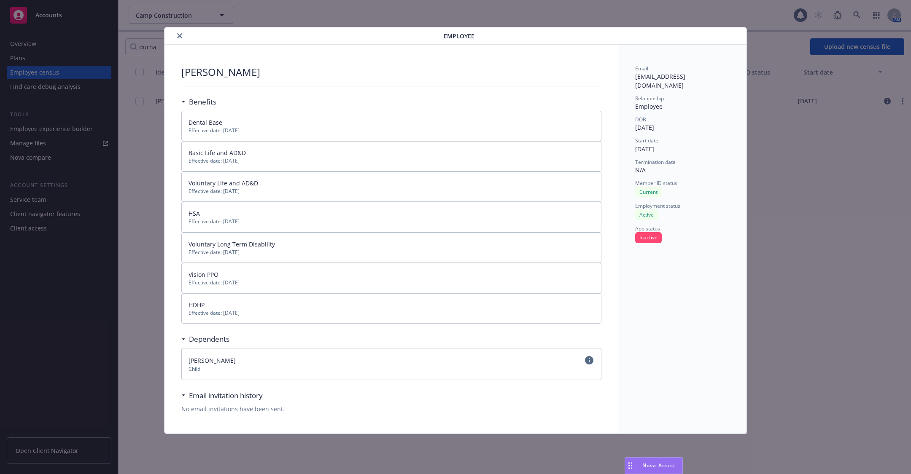
click at [178, 35] on icon "close" at bounding box center [179, 35] width 5 height 5
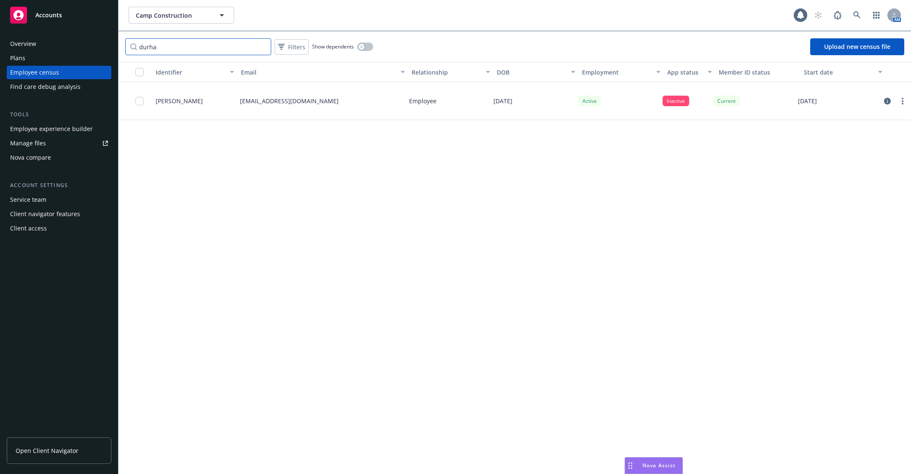
click at [191, 52] on input "durha" at bounding box center [198, 46] width 146 height 17
type input "desir"
click at [887, 99] on icon "circleInformation" at bounding box center [887, 101] width 7 height 7
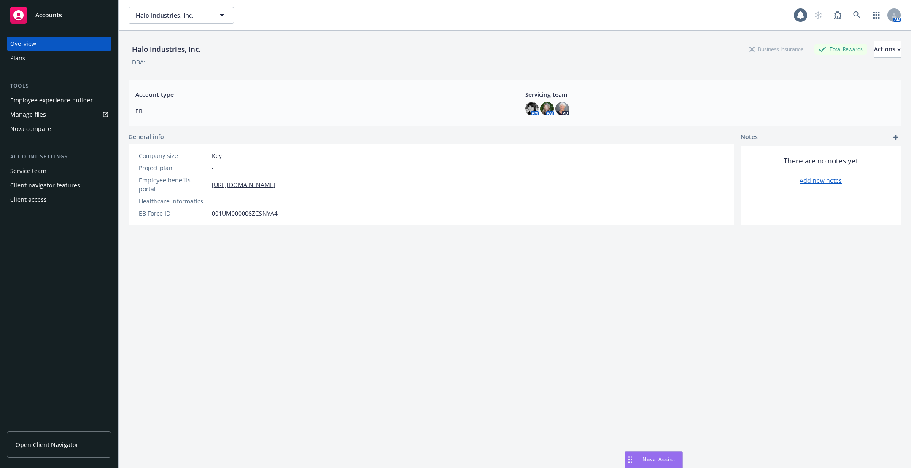
scroll to position [30, 0]
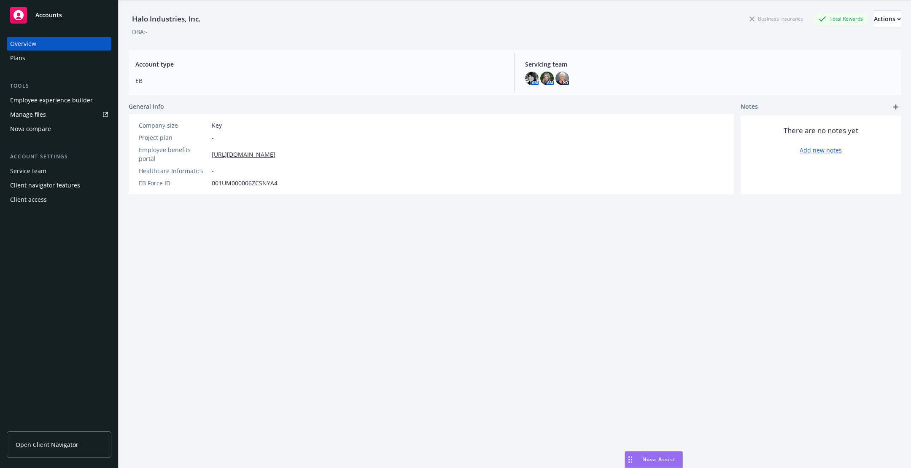
click at [53, 100] on div "Employee experience builder" at bounding box center [51, 100] width 83 height 13
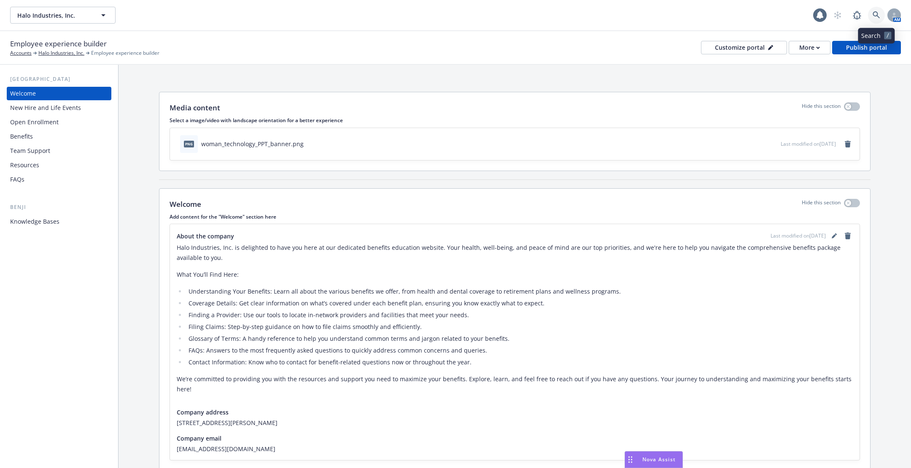
click at [878, 13] on icon at bounding box center [876, 15] width 8 height 8
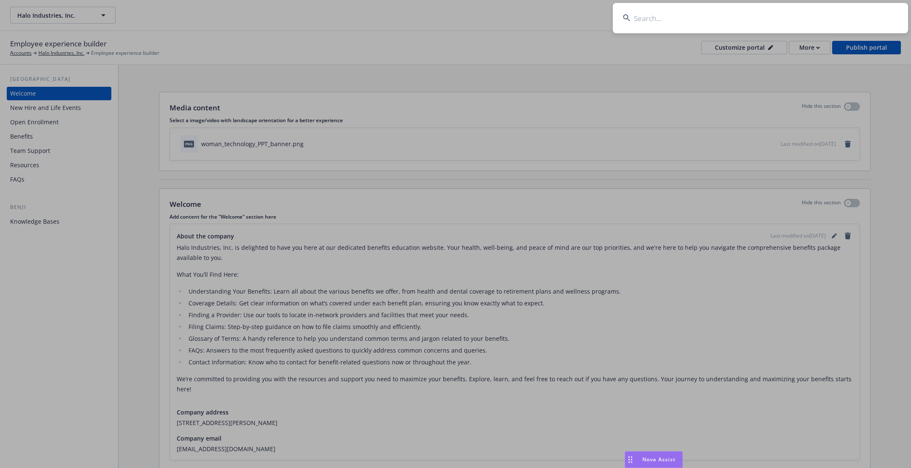
type input "d"
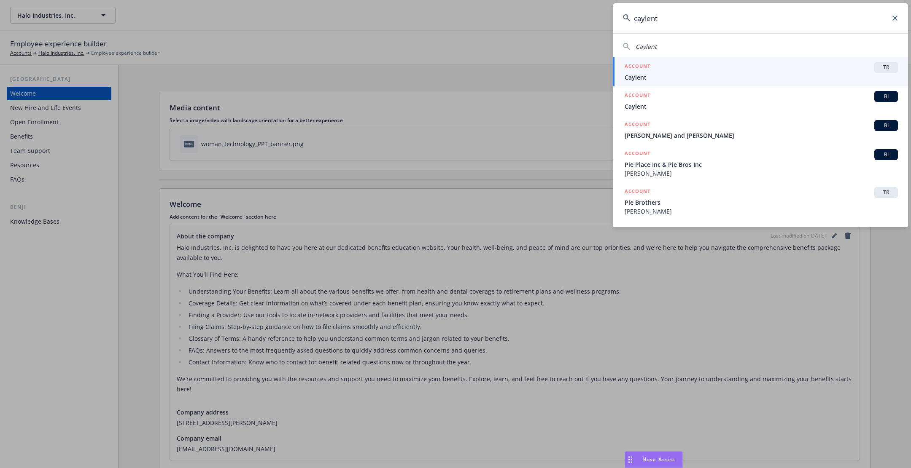
type input "caylent"
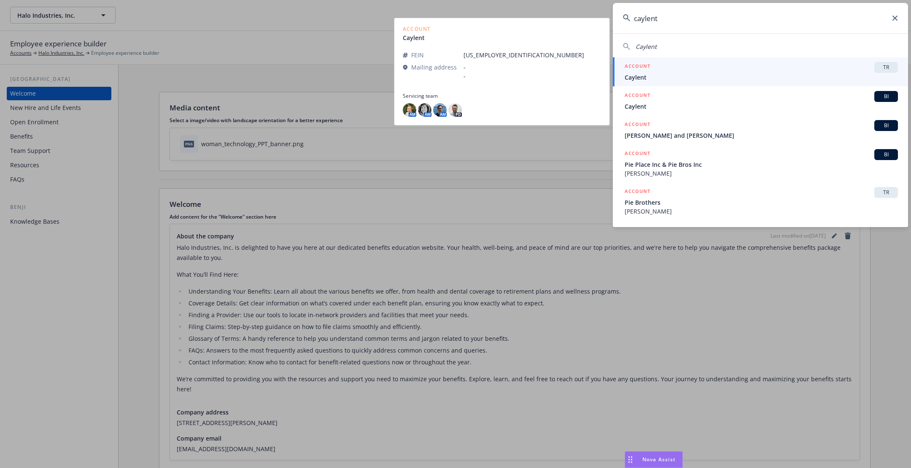
click at [640, 77] on span "Caylent" at bounding box center [760, 77] width 273 height 9
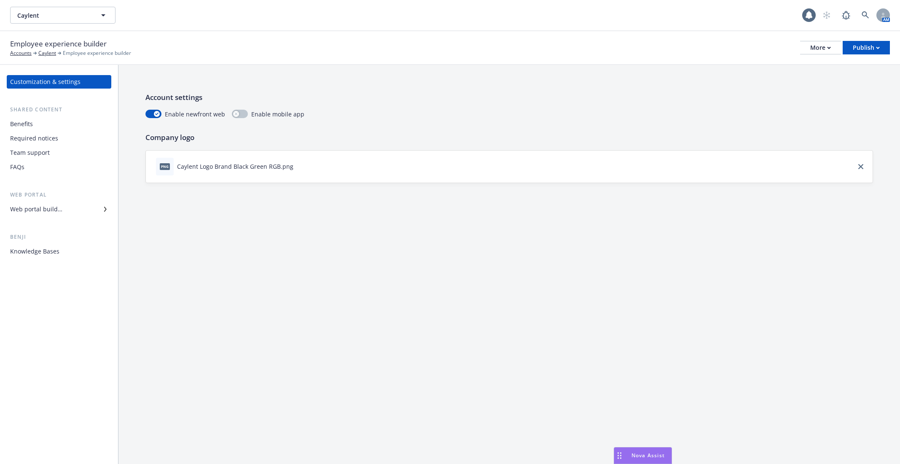
click at [22, 125] on div "Benefits" at bounding box center [21, 123] width 23 height 13
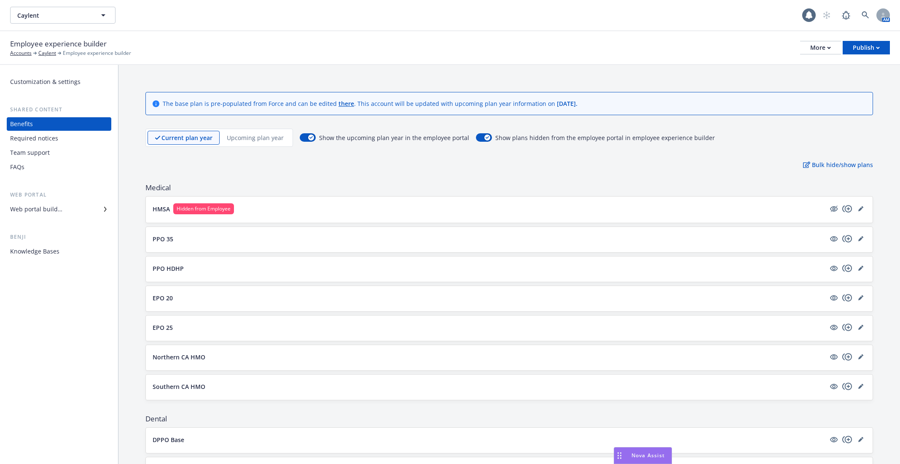
scroll to position [46, 0]
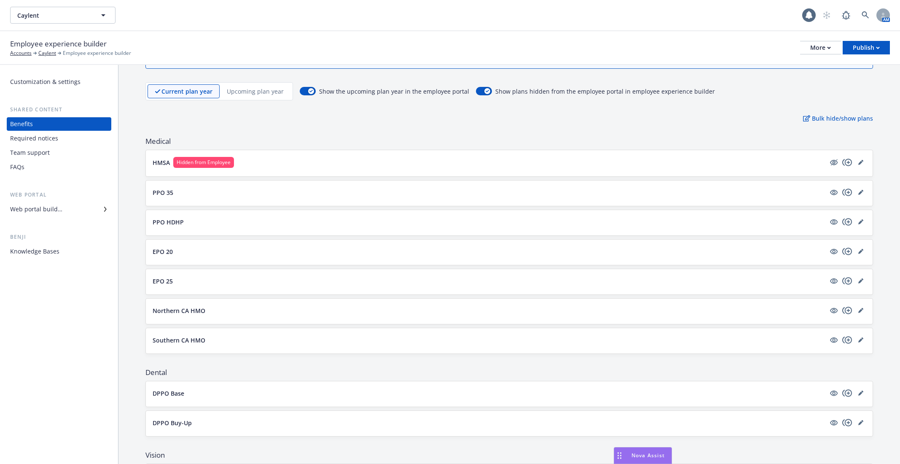
click at [315, 188] on button "PPO 35" at bounding box center [489, 192] width 673 height 9
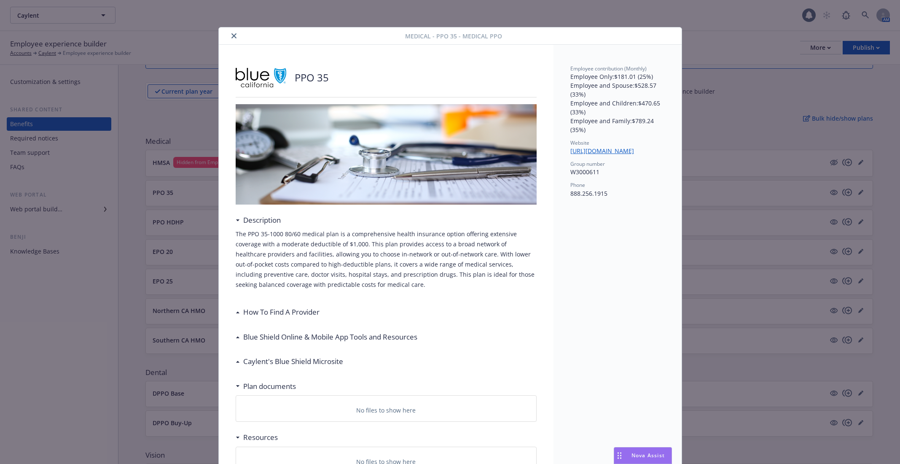
scroll to position [25, 0]
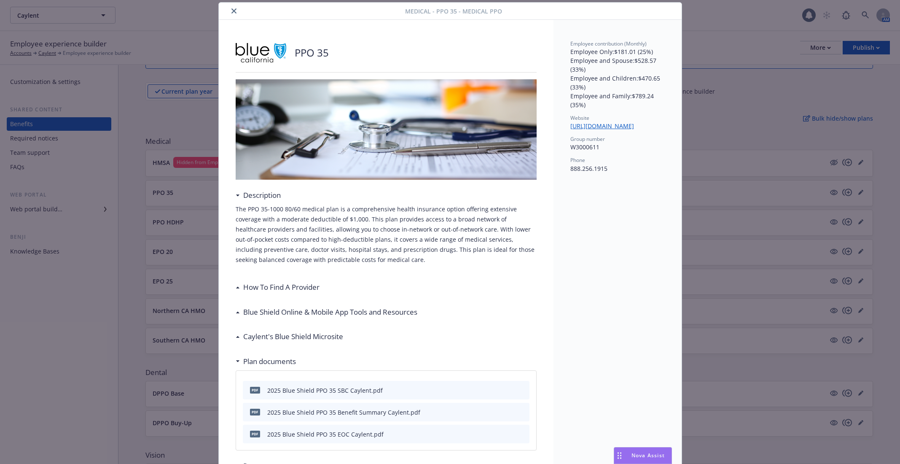
click at [171, 239] on div "Medical - PPO 35 - Medical PPO PPO 35 Description The PPO 35-1000 80/60 medical…" at bounding box center [450, 232] width 900 height 464
click at [233, 10] on icon "close" at bounding box center [233, 10] width 5 height 5
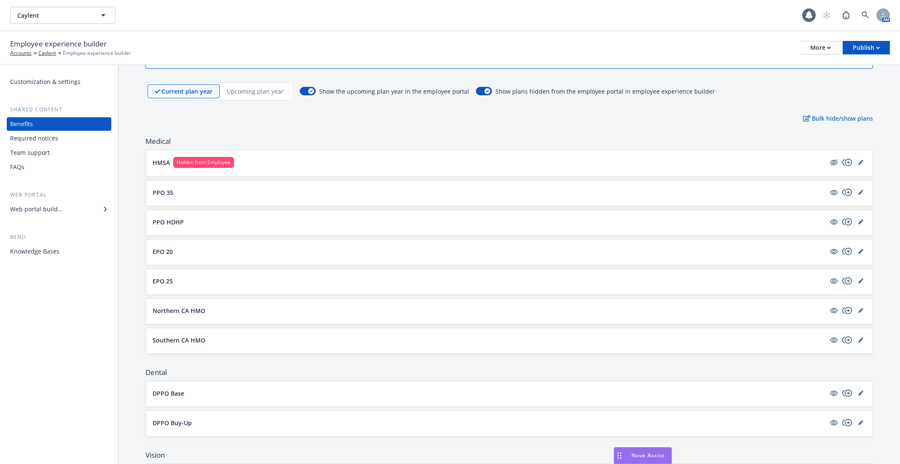
click at [224, 223] on button "PPO HDHP" at bounding box center [489, 222] width 673 height 9
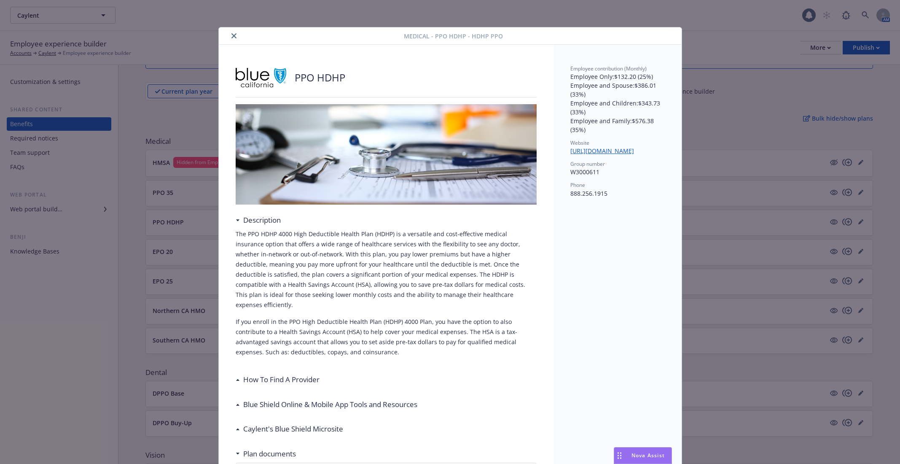
scroll to position [25, 0]
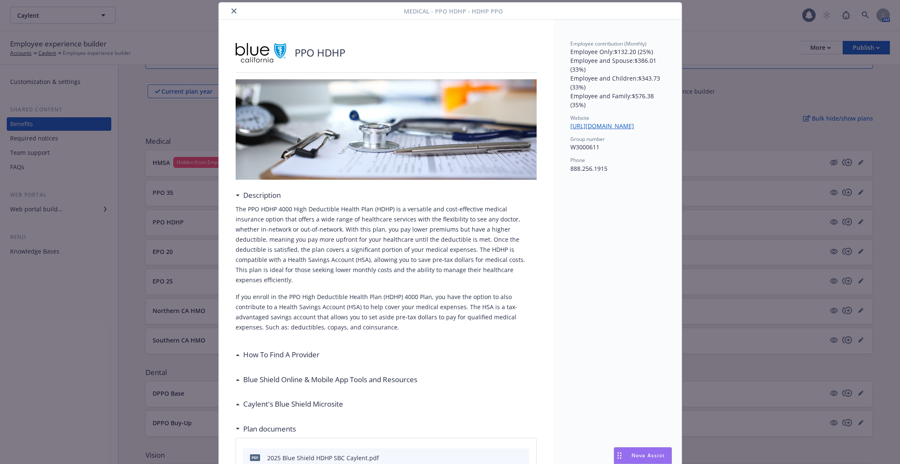
click at [235, 12] on icon "close" at bounding box center [233, 10] width 5 height 5
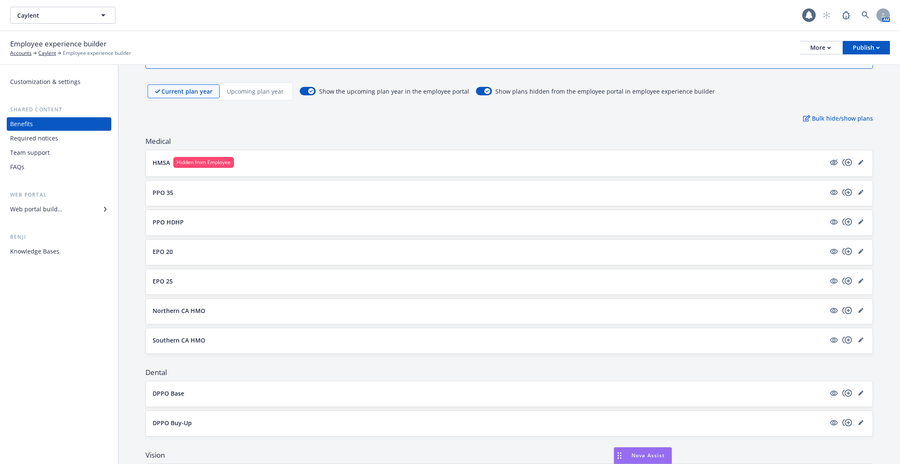
click at [218, 314] on div "Northern CA HMO" at bounding box center [509, 311] width 713 height 12
click at [184, 281] on button "EPO 25" at bounding box center [489, 281] width 673 height 9
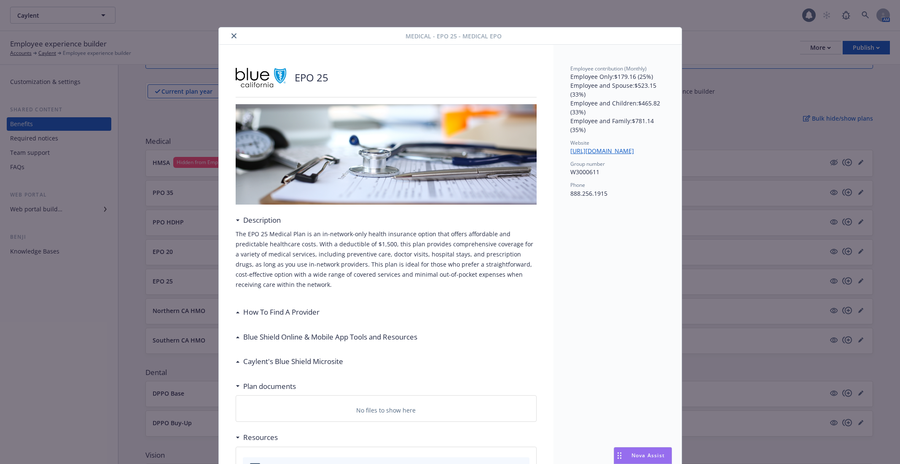
scroll to position [25, 0]
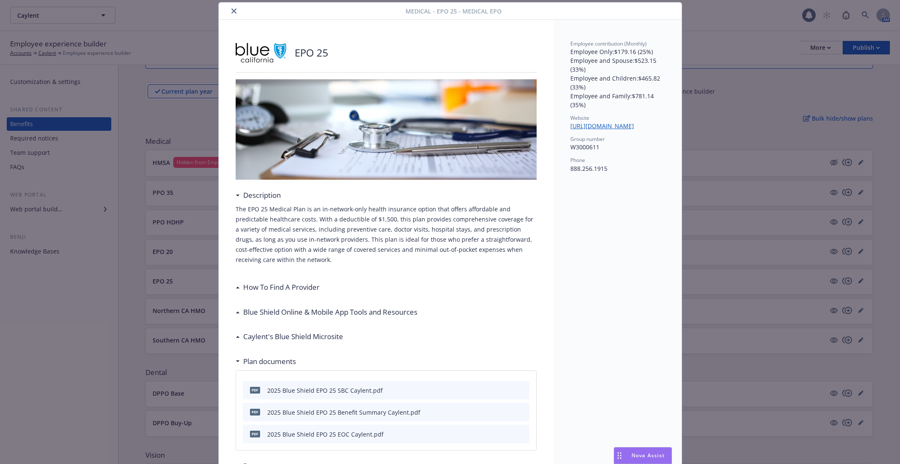
click at [169, 283] on div "Medical - EPO 25 - Medical EPO EPO 25 Description The EPO 25 Medical Plan is an…" at bounding box center [450, 232] width 900 height 464
click at [233, 11] on icon "close" at bounding box center [233, 10] width 5 height 5
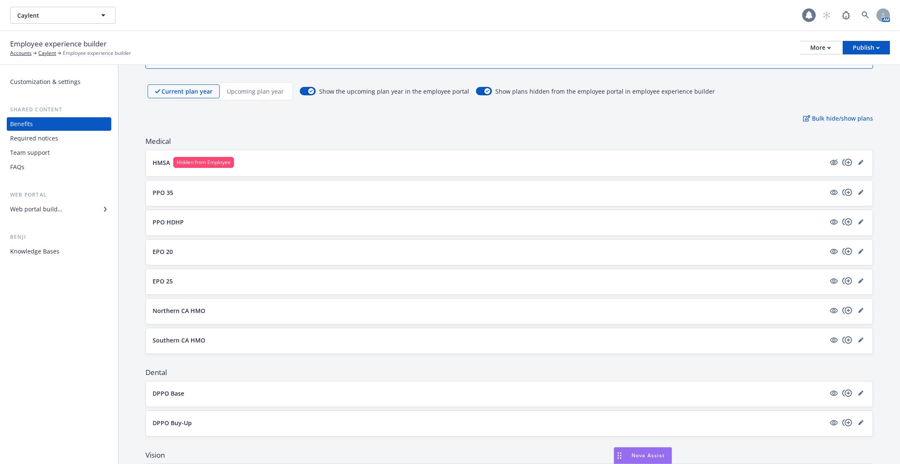
click at [806, 19] on icon at bounding box center [809, 15] width 8 height 8
click at [258, 221] on button "PPO HDHP" at bounding box center [489, 222] width 673 height 9
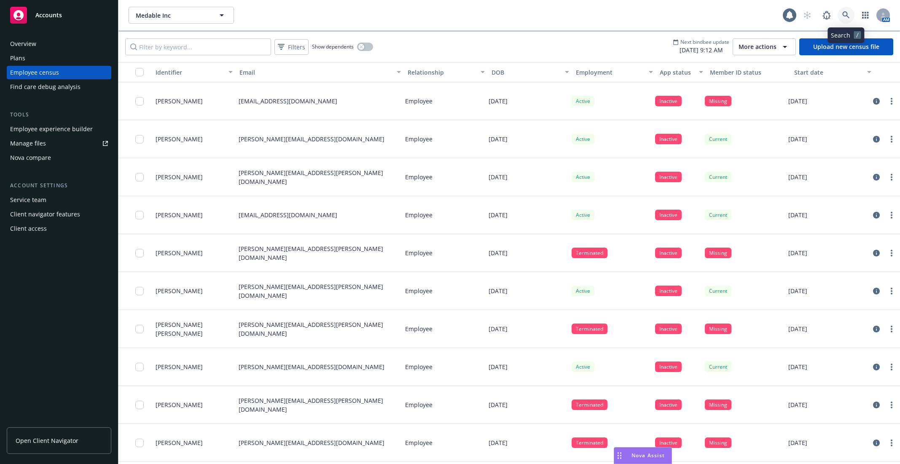
click at [849, 15] on icon at bounding box center [846, 15] width 8 height 8
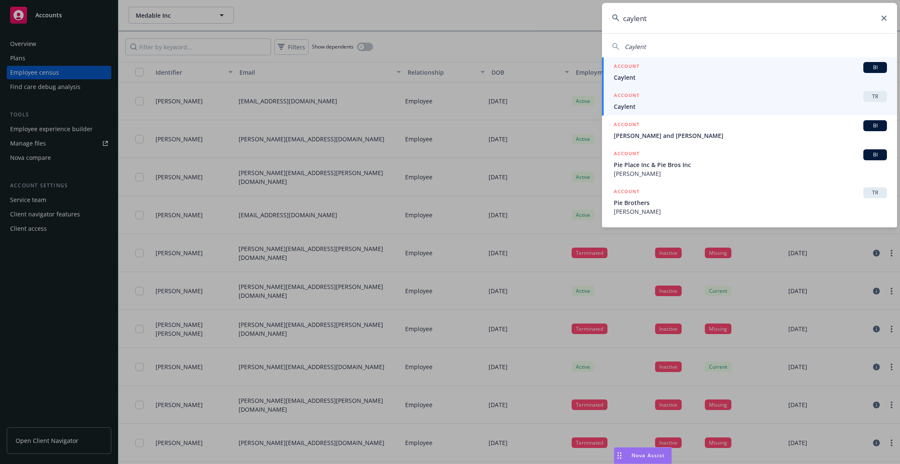
type input "caylent"
click at [793, 96] on div "ACCOUNT TR" at bounding box center [750, 96] width 273 height 11
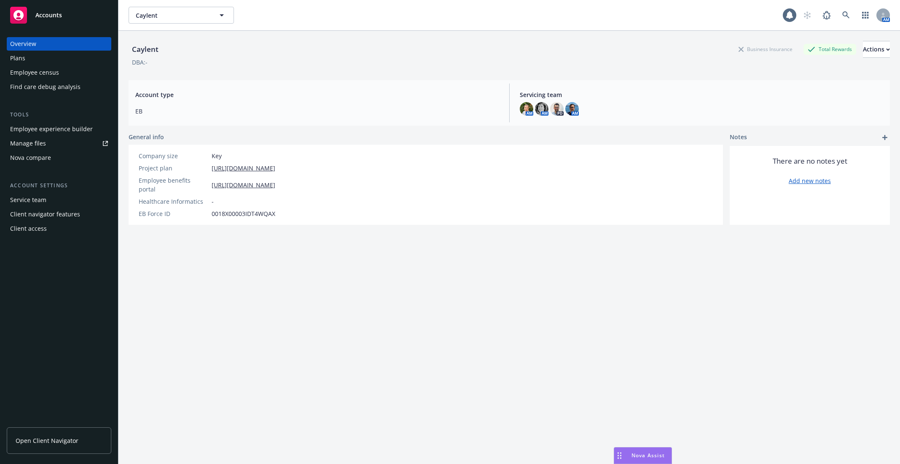
click at [54, 124] on div "Employee experience builder" at bounding box center [51, 128] width 83 height 13
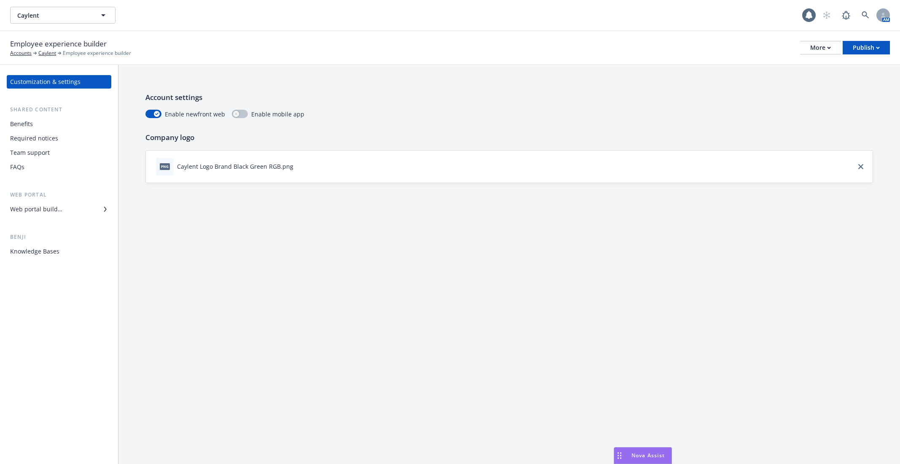
click at [60, 210] on div "Web portal builder" at bounding box center [36, 208] width 52 height 13
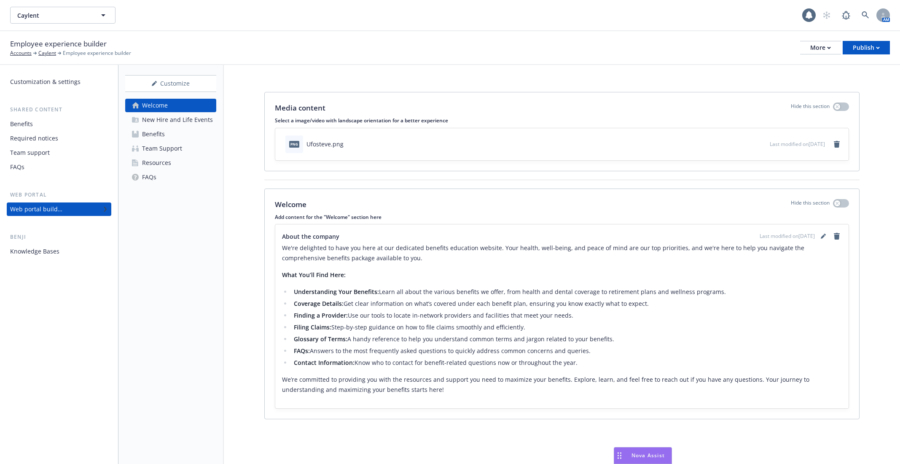
click at [170, 120] on div "New Hire and Life Events" at bounding box center [177, 119] width 71 height 13
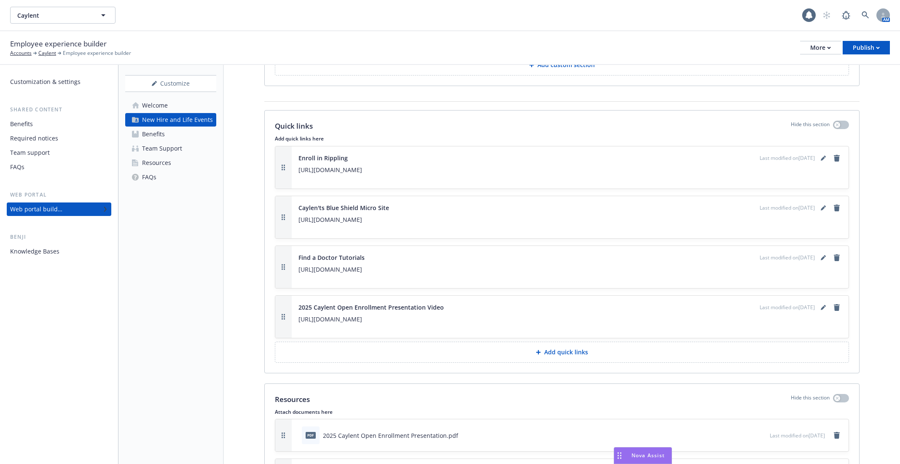
scroll to position [1063, 0]
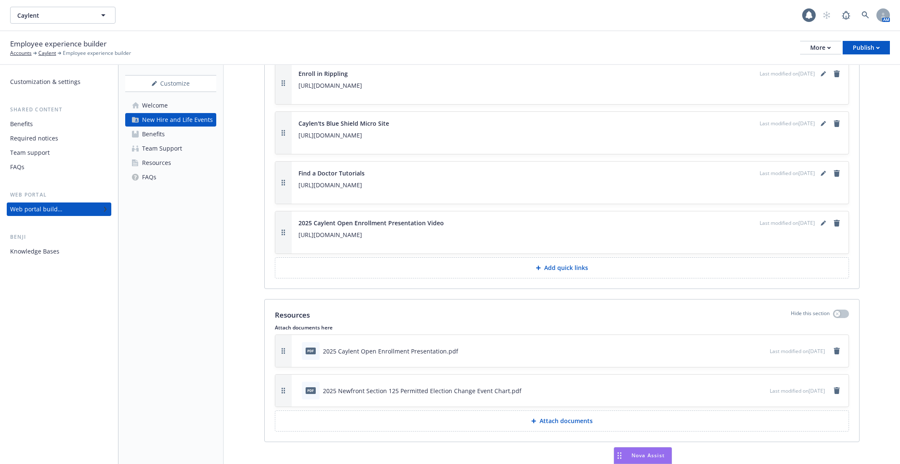
click at [758, 347] on icon "preview file" at bounding box center [762, 350] width 8 height 6
click at [81, 127] on div "Benefits" at bounding box center [59, 123] width 98 height 13
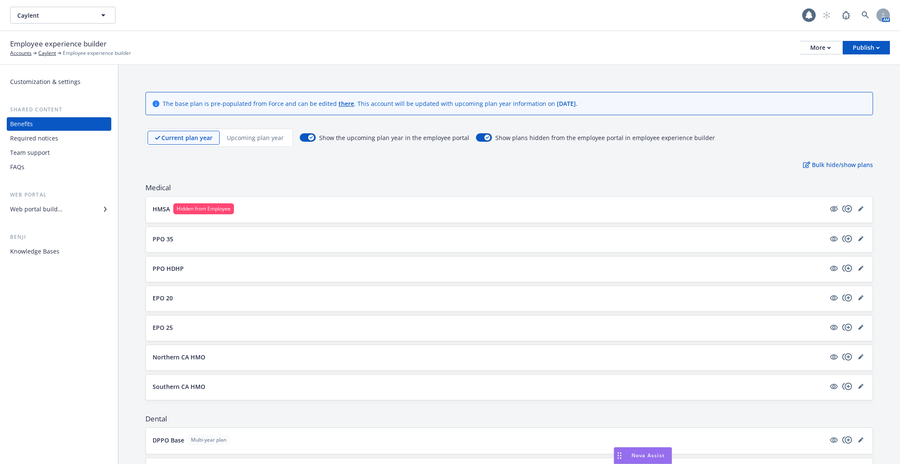
click at [268, 138] on p "Upcoming plan year" at bounding box center [255, 137] width 57 height 9
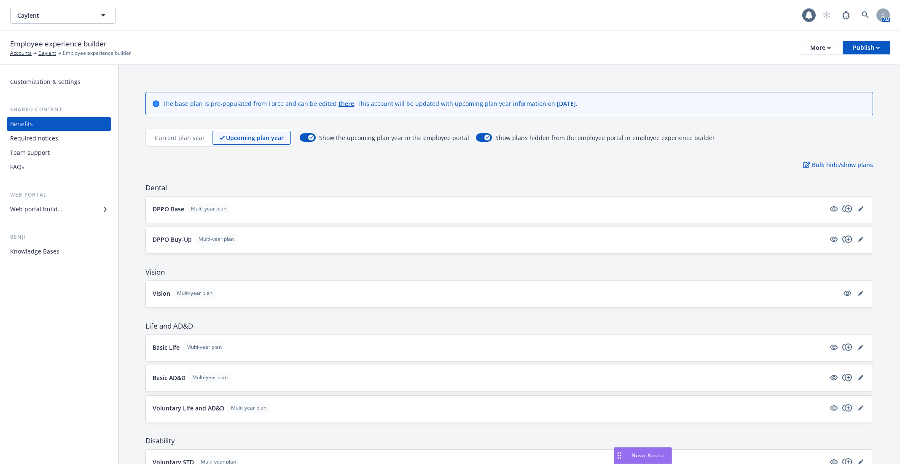
scroll to position [340, 0]
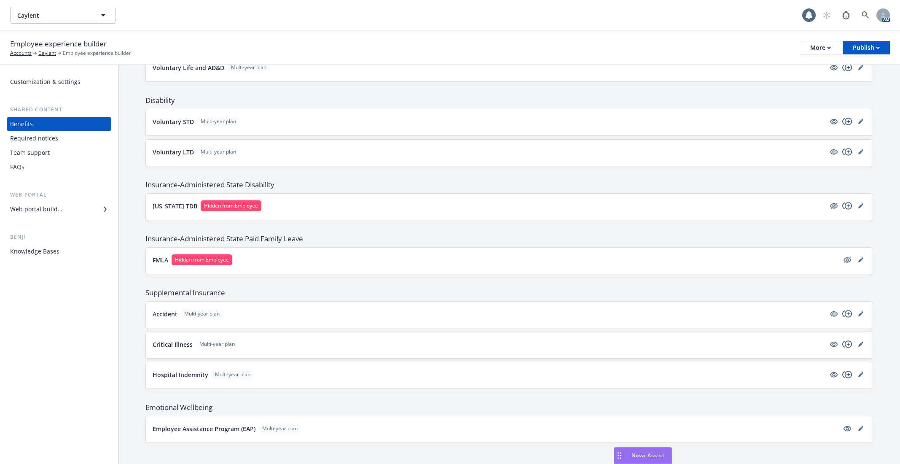
click at [50, 138] on div "Required notices" at bounding box center [34, 138] width 48 height 13
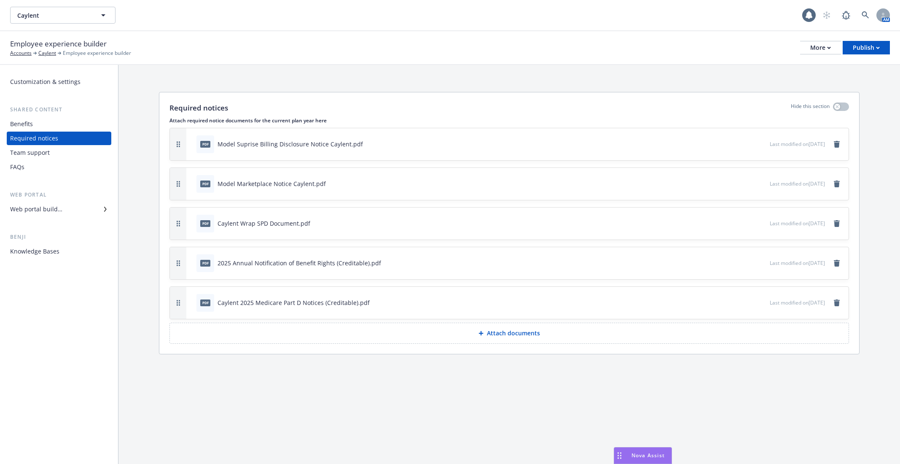
click at [50, 205] on div "Web portal builder" at bounding box center [36, 208] width 52 height 13
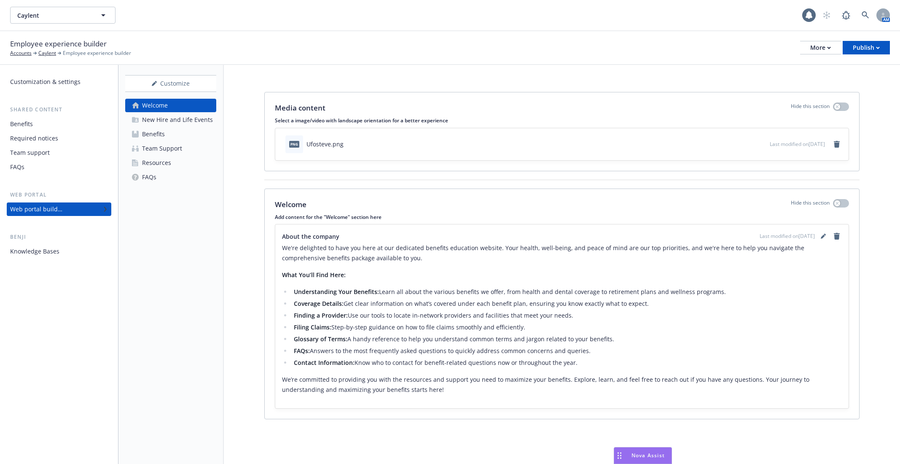
click at [191, 146] on link "Team Support" at bounding box center [170, 148] width 91 height 13
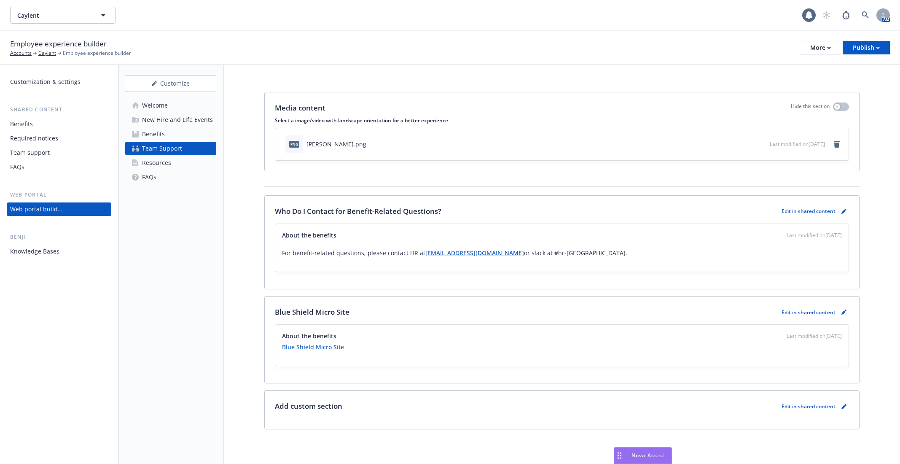
click at [178, 117] on div "New Hire and Life Events" at bounding box center [177, 119] width 71 height 13
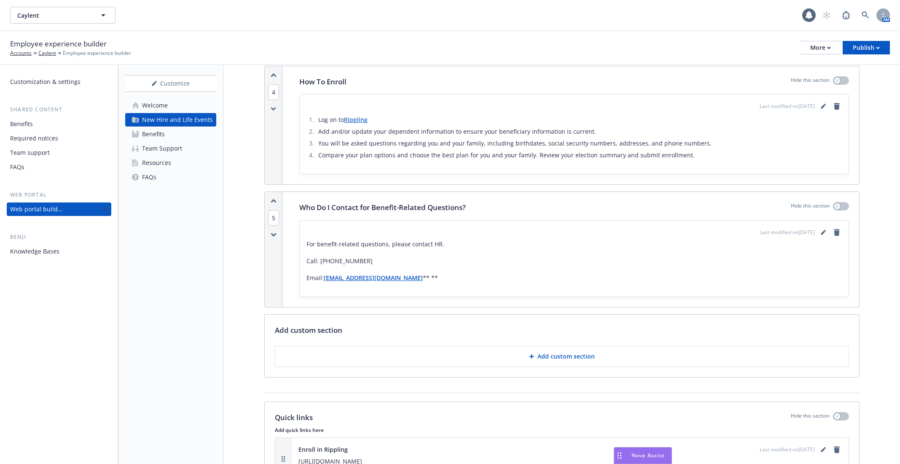
scroll to position [1063, 0]
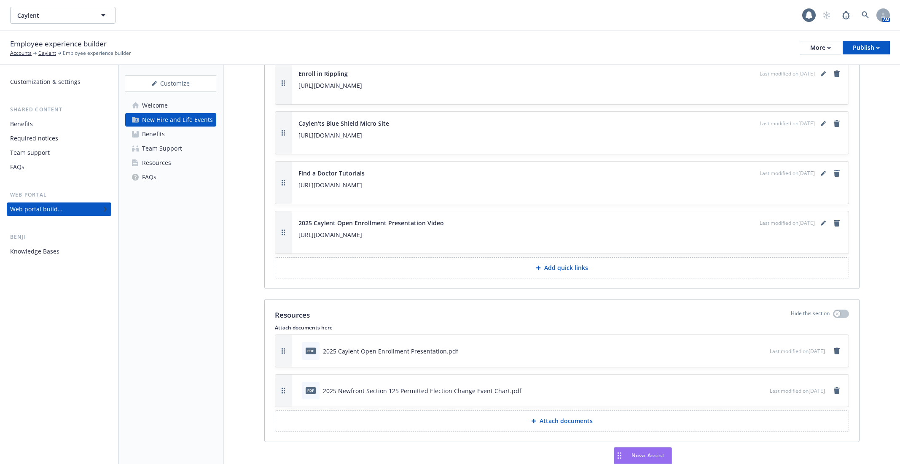
click at [758, 347] on icon "preview file" at bounding box center [762, 350] width 8 height 6
click at [76, 126] on div "Benefits" at bounding box center [59, 123] width 98 height 13
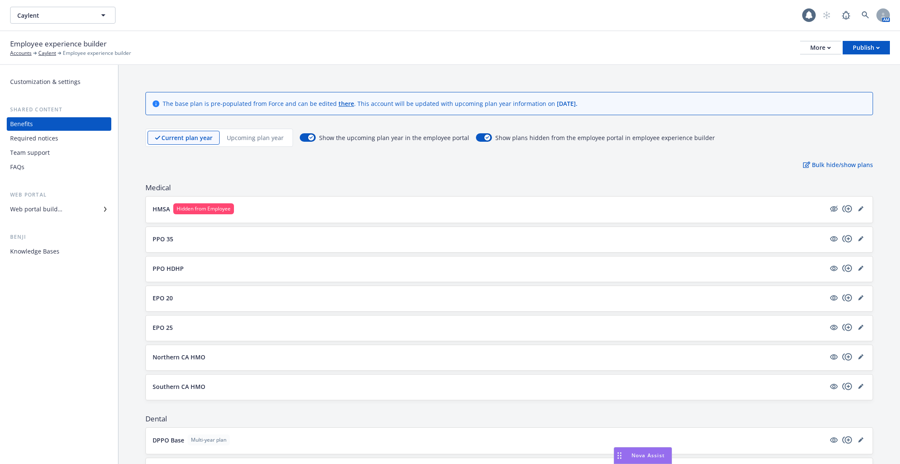
scroll to position [192, 0]
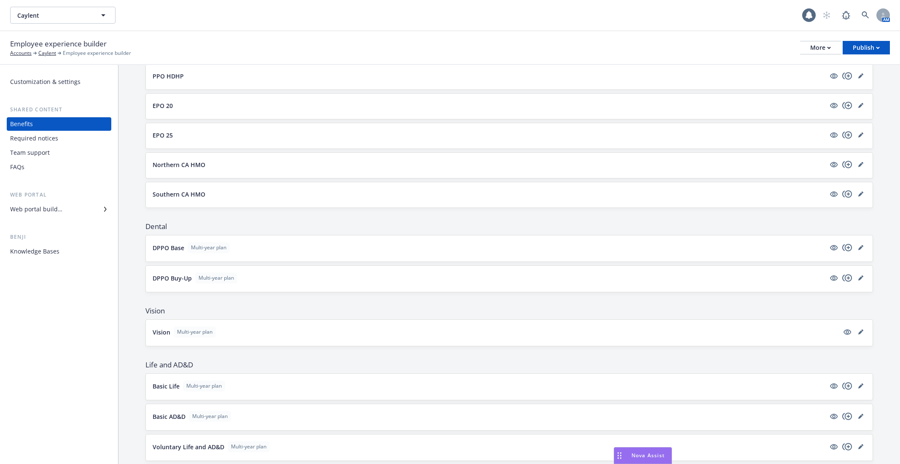
click at [170, 103] on p "EPO 20" at bounding box center [163, 105] width 20 height 9
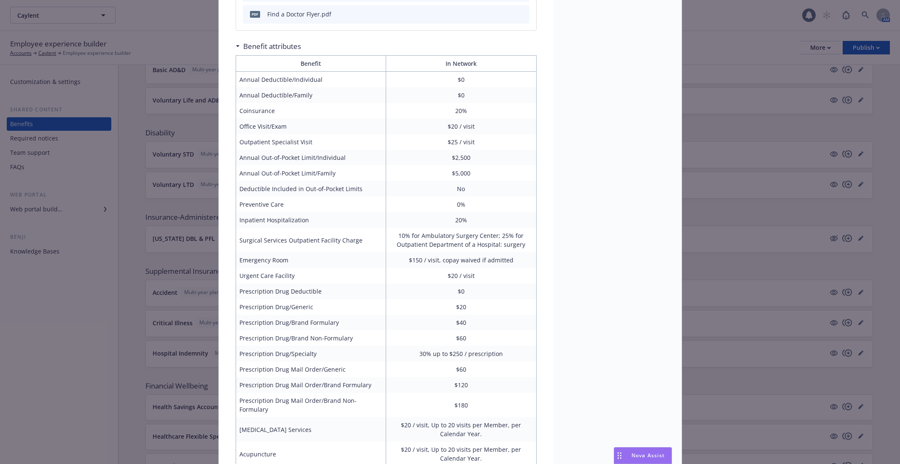
scroll to position [808, 0]
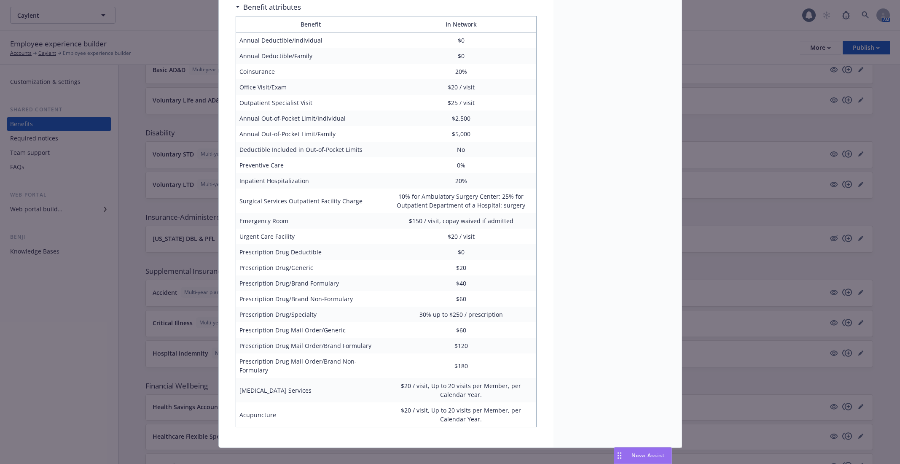
click at [751, 139] on div "Medical - EPO 20 - Medical EPO EPO 20 Description The EPO 20 Medical Plan is an…" at bounding box center [450, 232] width 900 height 464
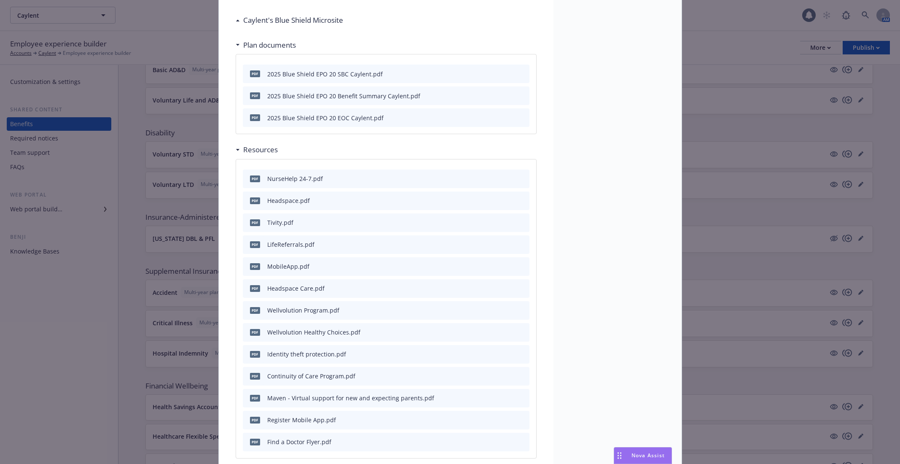
scroll to position [13, 0]
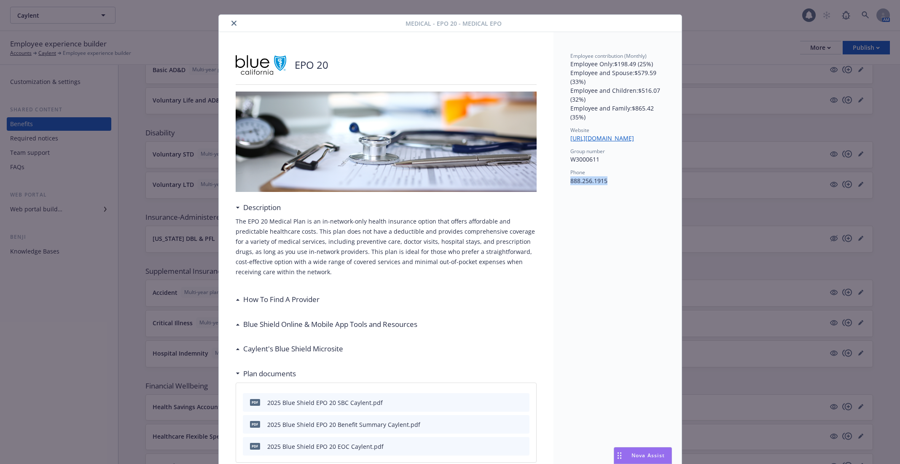
click at [231, 24] on icon "close" at bounding box center [233, 23] width 5 height 5
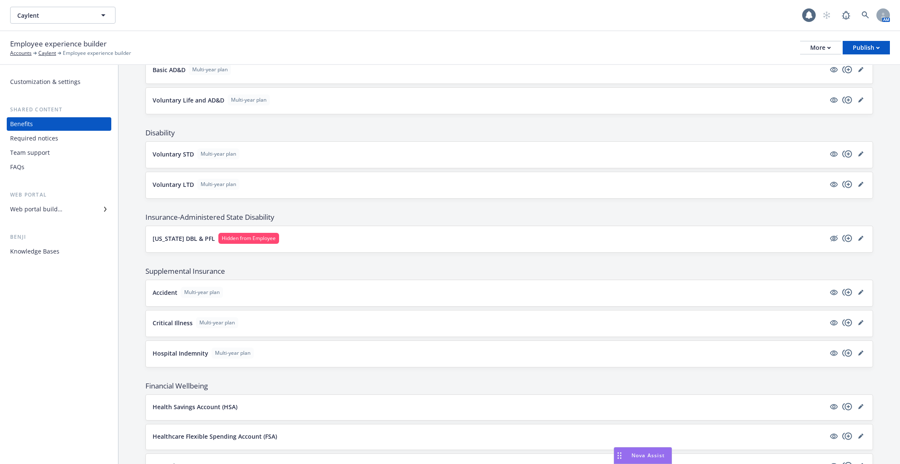
click at [63, 204] on div "Web portal builder" at bounding box center [59, 208] width 98 height 13
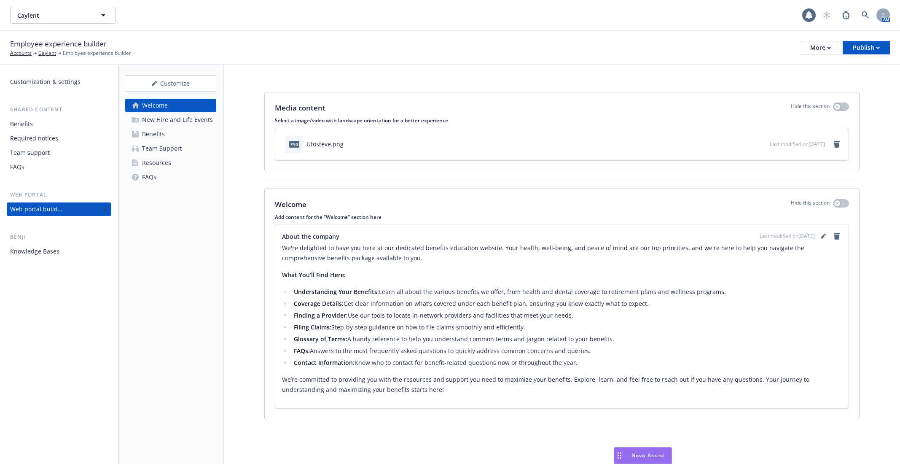
click at [161, 124] on div "New Hire and Life Events" at bounding box center [177, 119] width 71 height 13
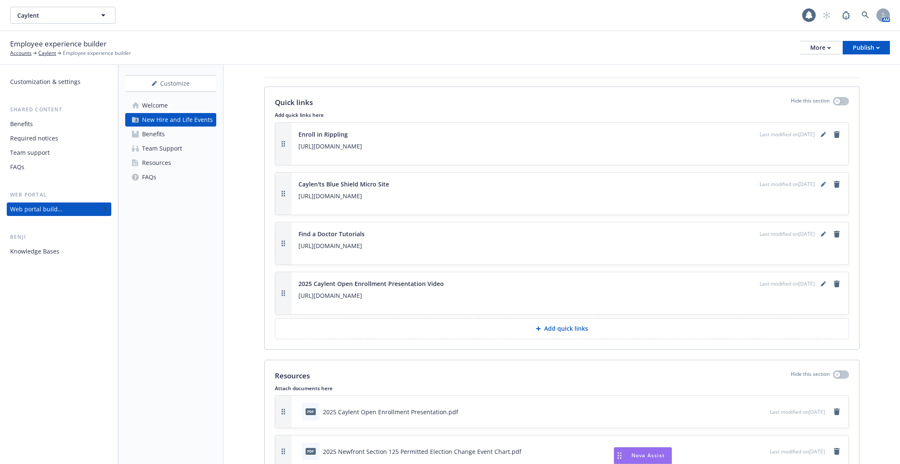
scroll to position [1063, 0]
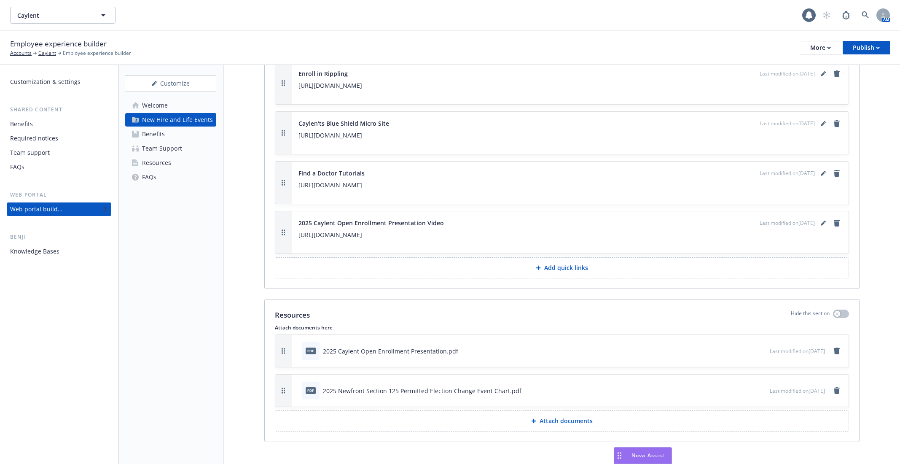
click at [757, 347] on button "preview file" at bounding box center [761, 351] width 9 height 8
click at [76, 126] on div "Benefits" at bounding box center [59, 123] width 98 height 13
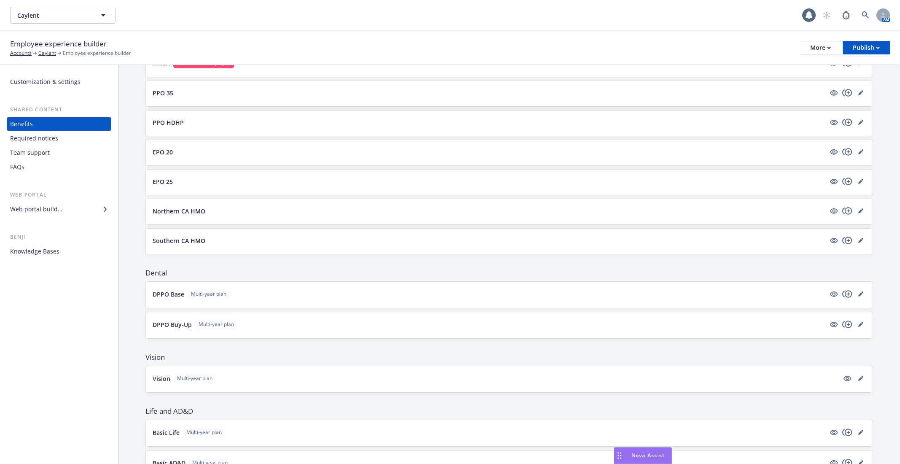
scroll to position [134, 0]
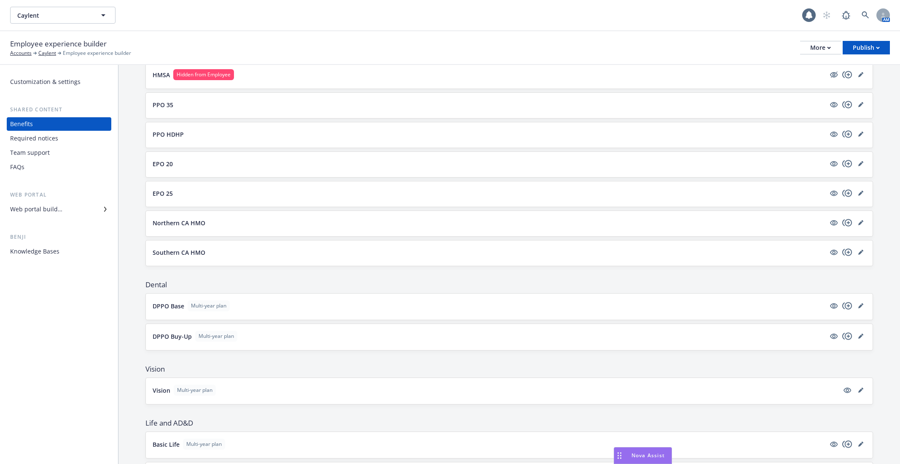
click at [216, 169] on div "EPO 20" at bounding box center [509, 164] width 727 height 25
click at [190, 161] on button "EPO 20" at bounding box center [489, 163] width 673 height 9
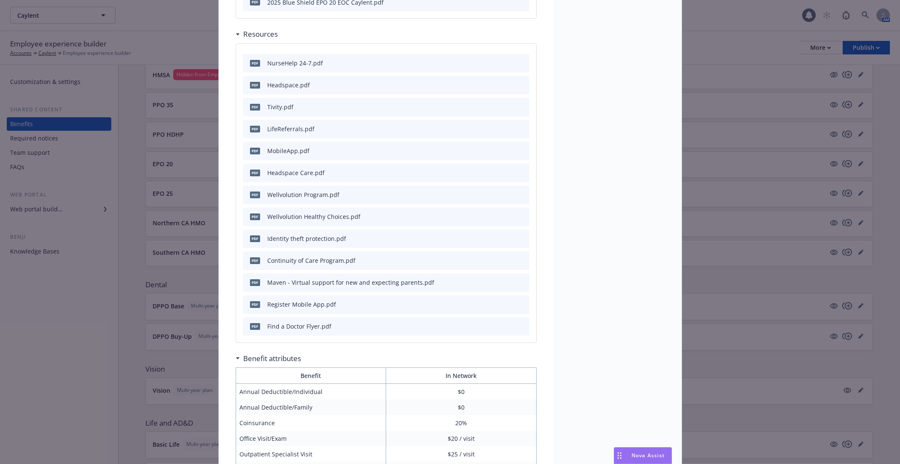
scroll to position [774, 0]
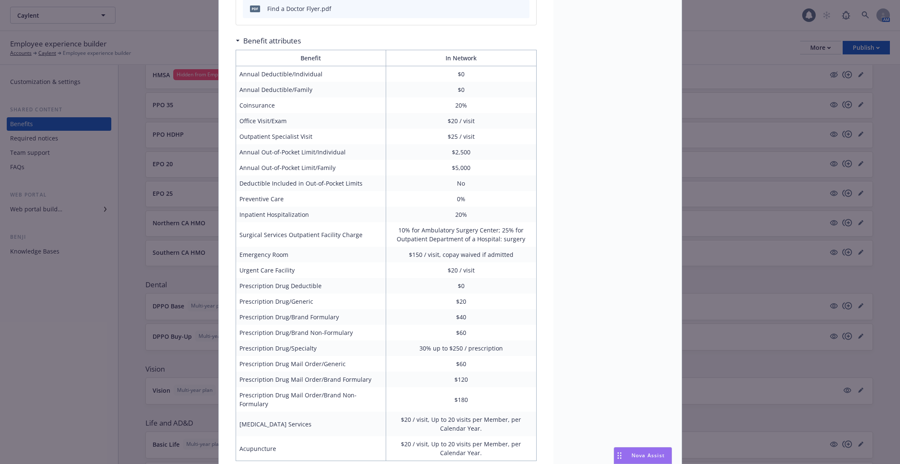
click at [85, 143] on div "Medical - EPO 20 - Medical EPO EPO 20 Description The EPO 20 Medical Plan is an…" at bounding box center [450, 232] width 900 height 464
click at [65, 171] on div "Medical - EPO 20 - Medical EPO EPO 20 Description The EPO 20 Medical Plan is an…" at bounding box center [450, 232] width 900 height 464
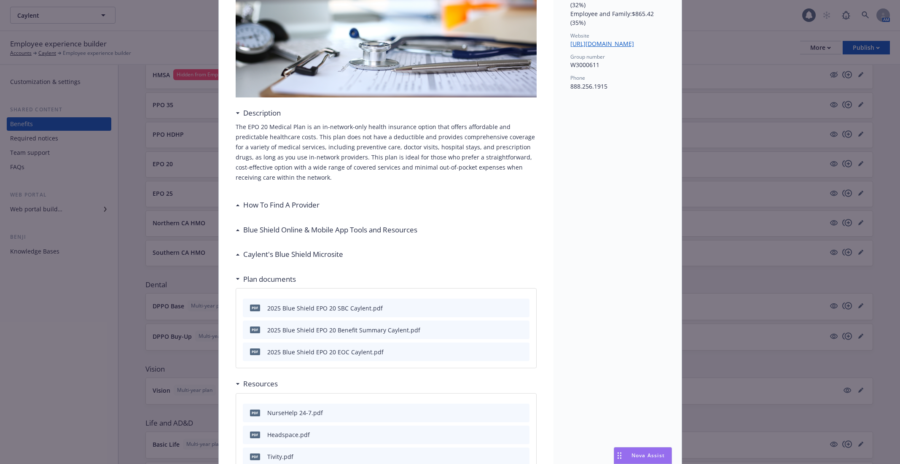
scroll to position [0, 0]
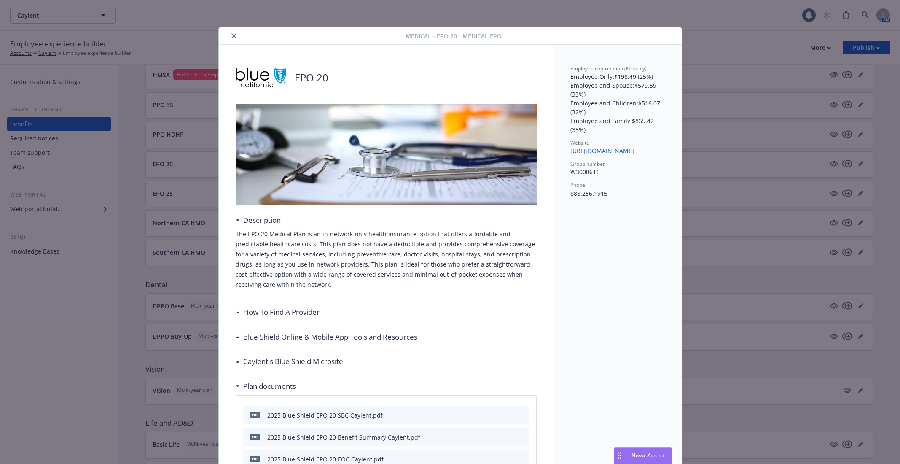
click at [236, 31] on button "close" at bounding box center [234, 36] width 10 height 10
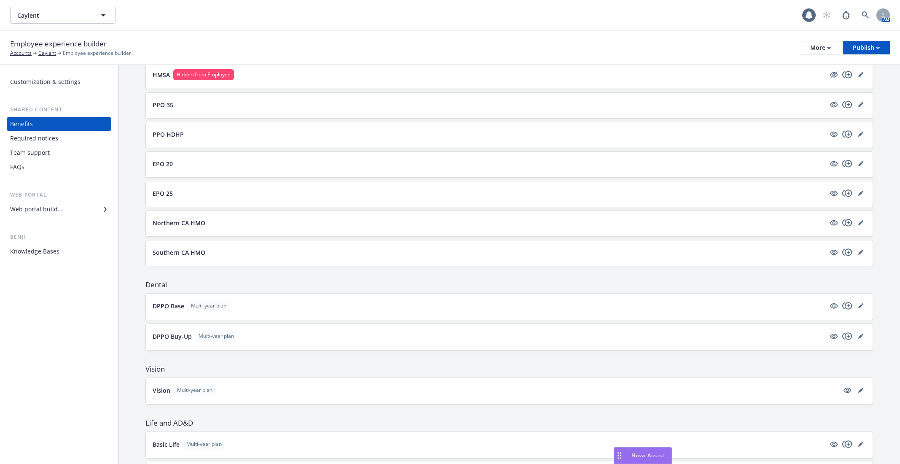
click at [48, 169] on div "FAQs" at bounding box center [59, 166] width 98 height 13
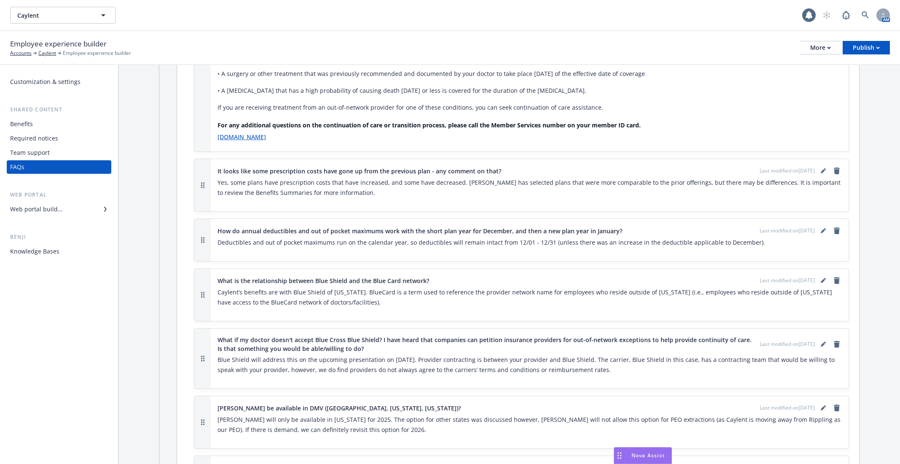
scroll to position [3636, 0]
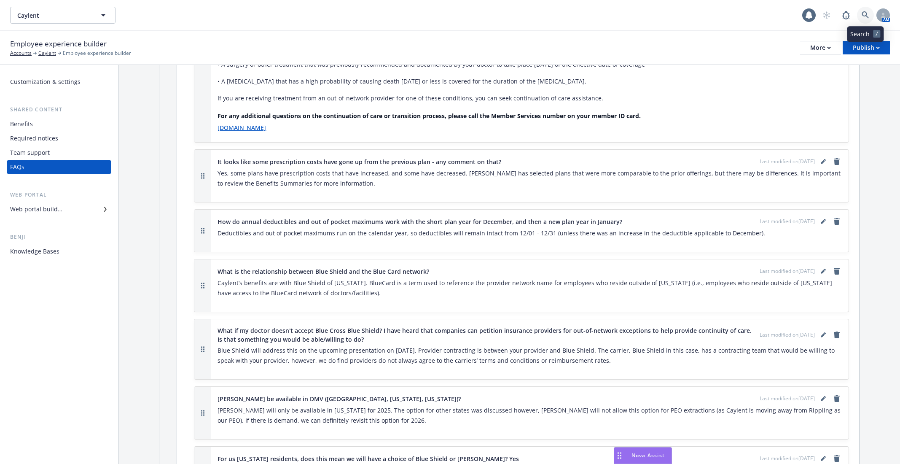
click at [868, 10] on link at bounding box center [865, 15] width 17 height 17
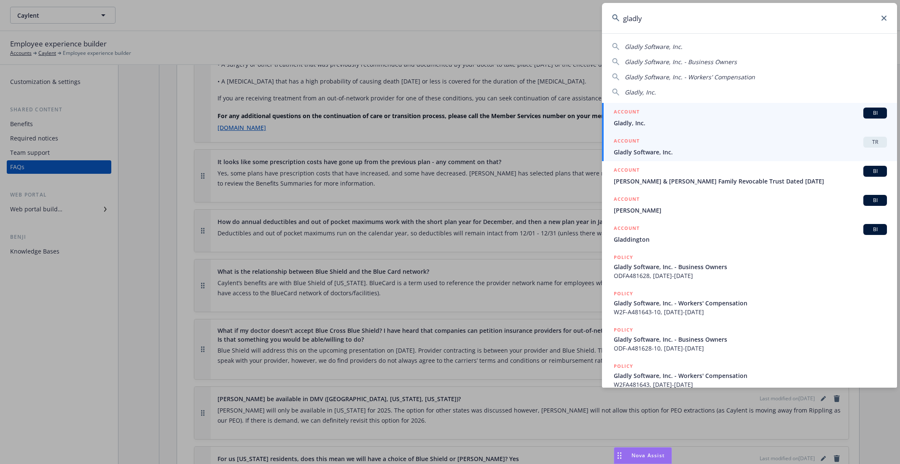
type input "gladly"
click at [732, 148] on span "Gladly Software, Inc." at bounding box center [750, 152] width 273 height 9
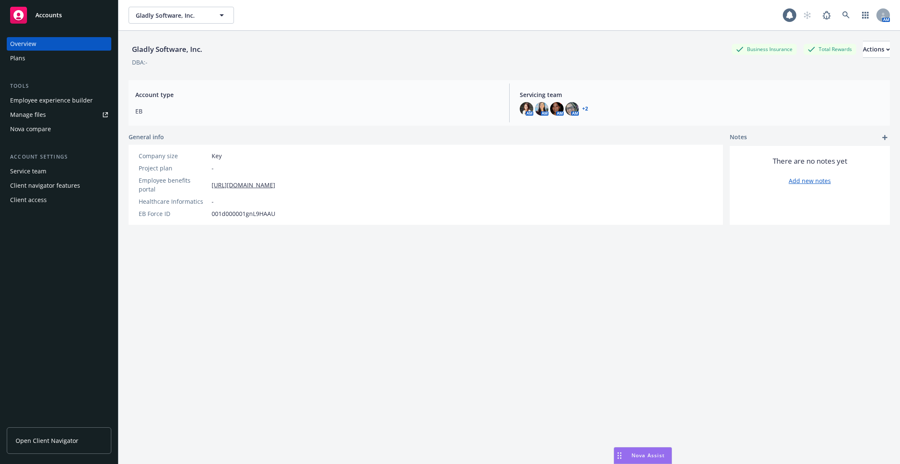
click at [66, 97] on div "Employee experience builder" at bounding box center [51, 100] width 83 height 13
click at [853, 16] on link at bounding box center [846, 15] width 17 height 17
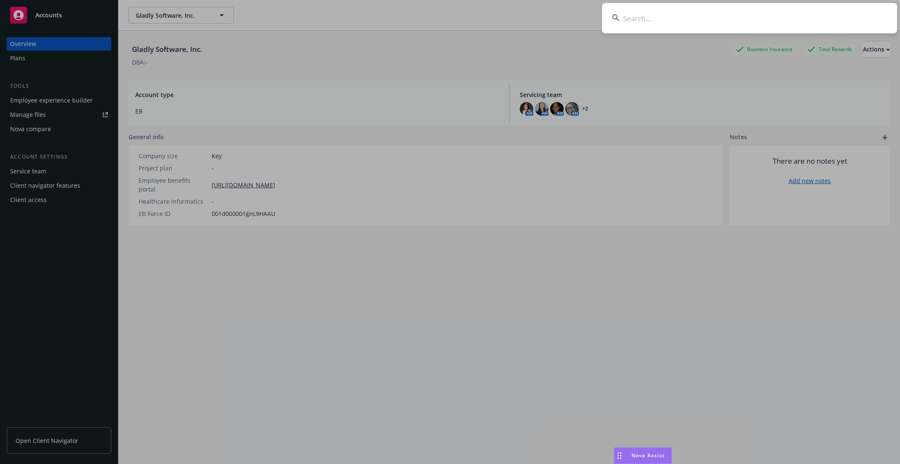
type input "e"
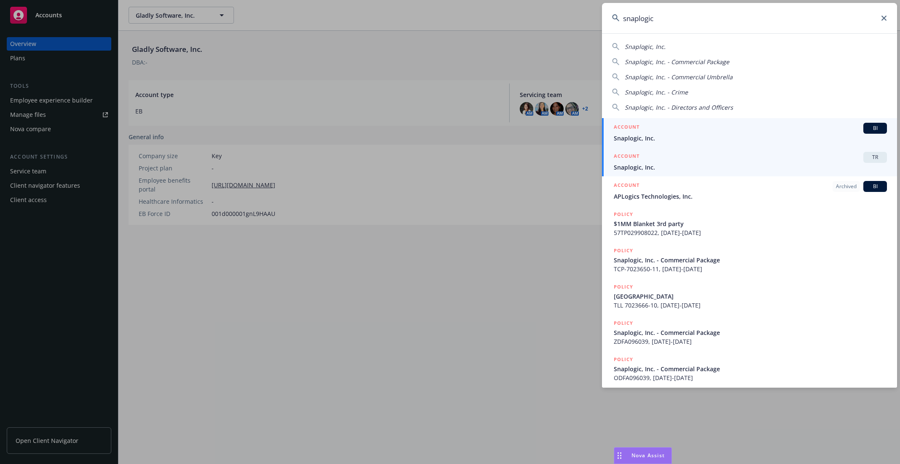
type input "snaplogic"
click at [748, 167] on span "Snaplogic, Inc." at bounding box center [750, 167] width 273 height 9
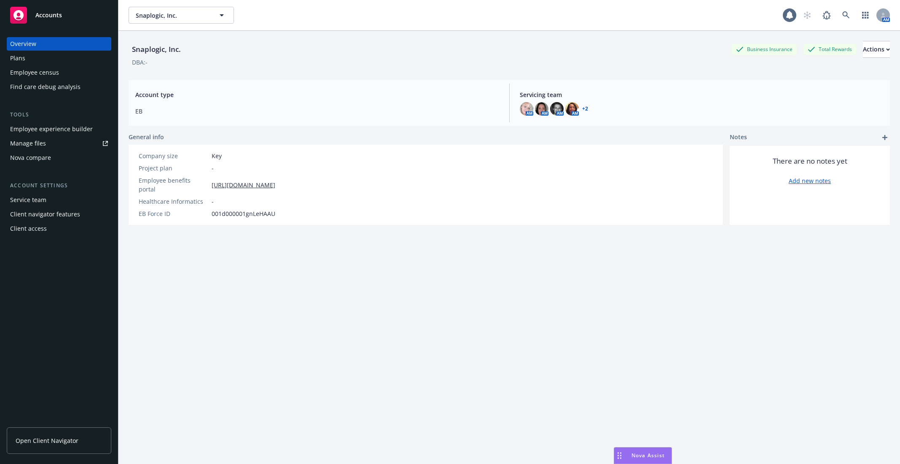
click at [75, 83] on div "Find care debug analysis" at bounding box center [45, 86] width 70 height 13
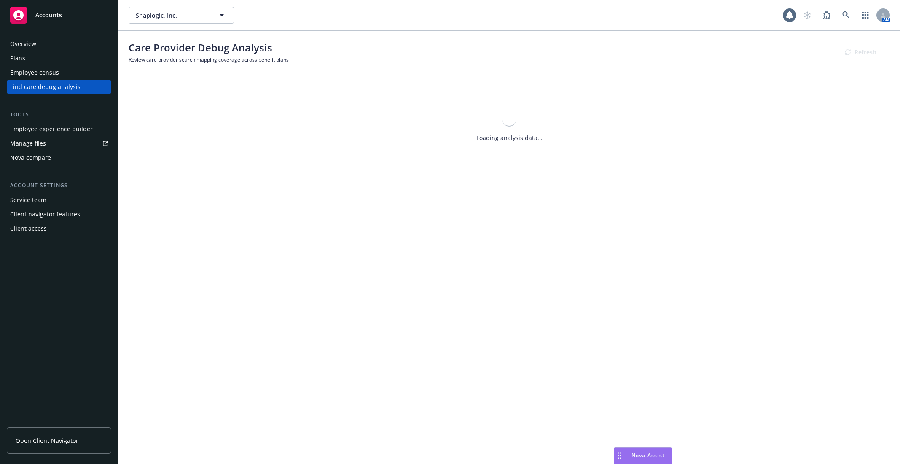
click at [58, 74] on div "Employee census" at bounding box center [59, 72] width 98 height 13
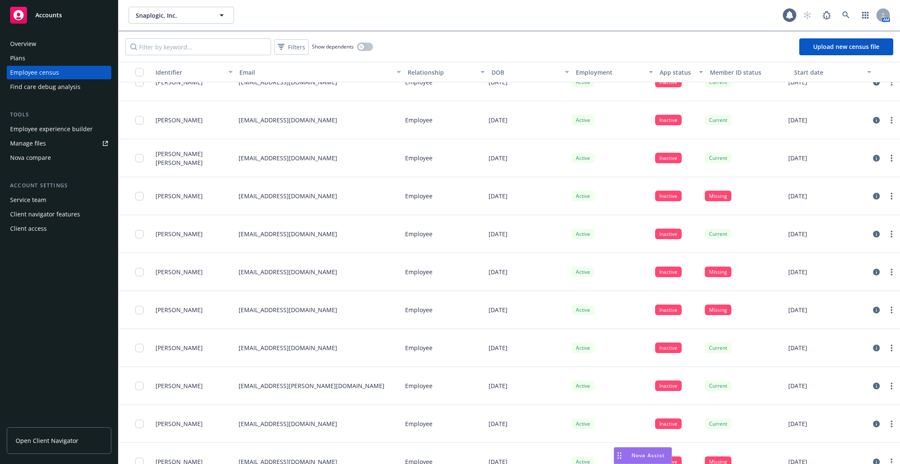
scroll to position [1973, 0]
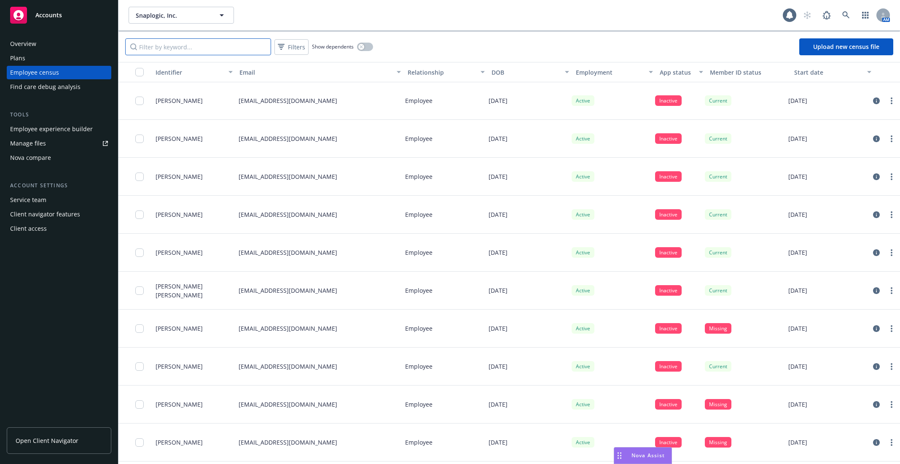
click at [226, 41] on input "Filter by keyword..." at bounding box center [198, 46] width 146 height 17
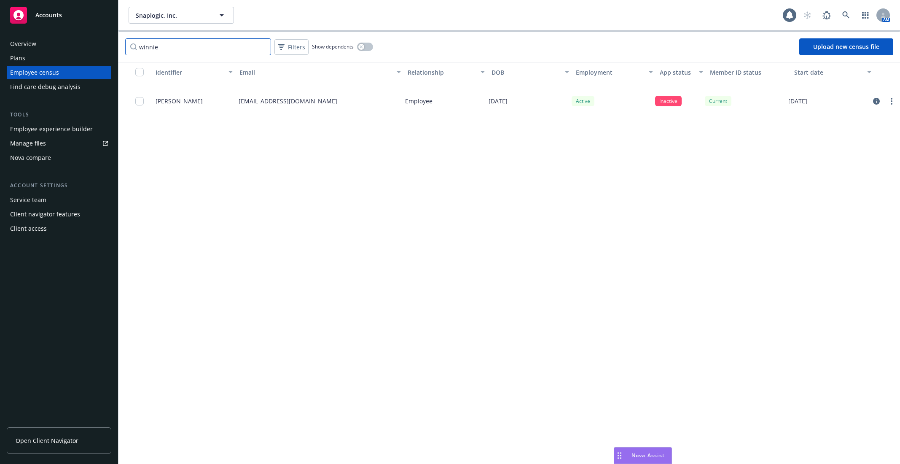
scroll to position [0, 0]
type input "winnie"
